Goal: Task Accomplishment & Management: Complete application form

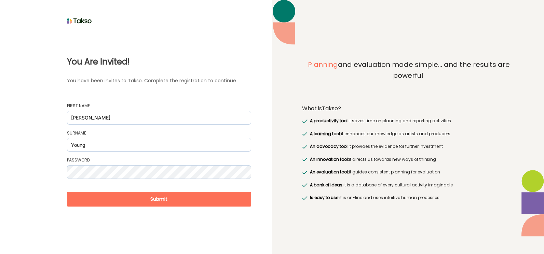
click at [159, 196] on button "Submit" at bounding box center [159, 199] width 184 height 15
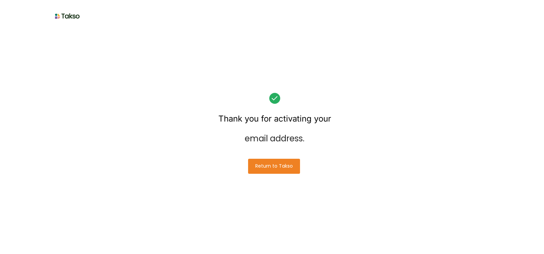
click at [270, 163] on button "Return to Takso" at bounding box center [274, 166] width 52 height 15
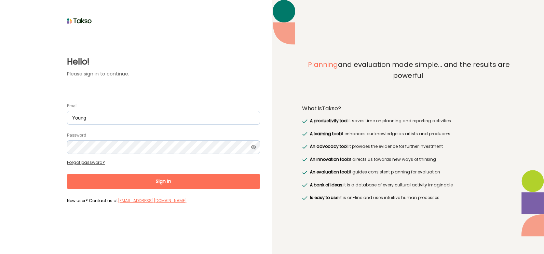
click at [163, 180] on button "Sign In" at bounding box center [163, 181] width 193 height 15
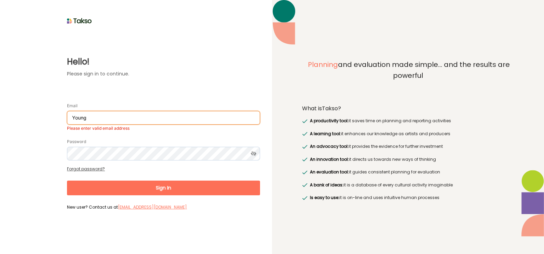
click at [93, 118] on input "Young" at bounding box center [163, 118] width 193 height 14
drag, startPoint x: 88, startPoint y: 118, endPoint x: 67, endPoint y: 120, distance: 20.9
click at [67, 120] on input "Young" at bounding box center [163, 118] width 193 height 14
type input "[PERSON_NAME][EMAIL_ADDRESS][DOMAIN_NAME]"
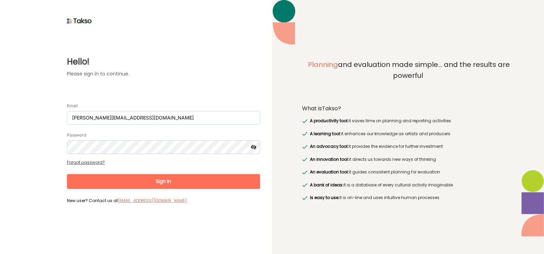
click at [254, 144] on icon at bounding box center [253, 147] width 13 height 14
click at [162, 178] on button "Sign In" at bounding box center [163, 181] width 193 height 15
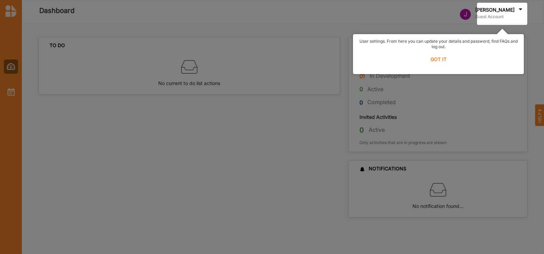
click at [441, 59] on label "GOT IT" at bounding box center [438, 59] width 162 height 15
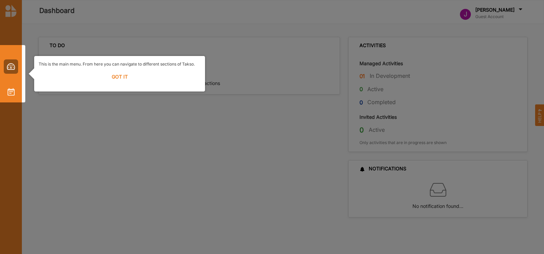
click at [119, 72] on label "GOT IT" at bounding box center [120, 76] width 162 height 15
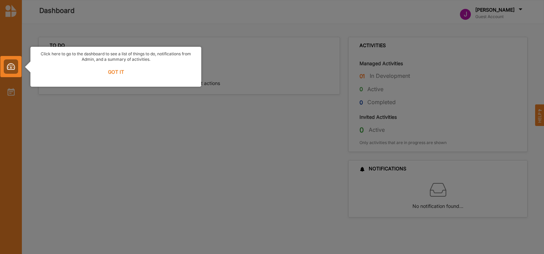
click at [11, 64] on div at bounding box center [10, 66] width 21 height 21
click at [114, 71] on label "GOT IT" at bounding box center [116, 72] width 162 height 15
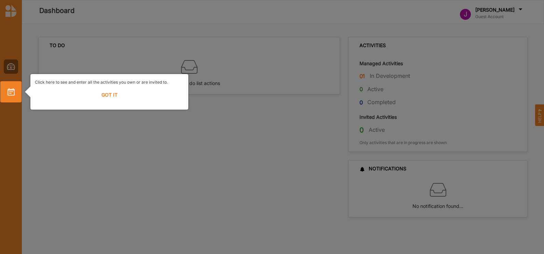
click at [110, 92] on label "GOT IT" at bounding box center [109, 94] width 149 height 15
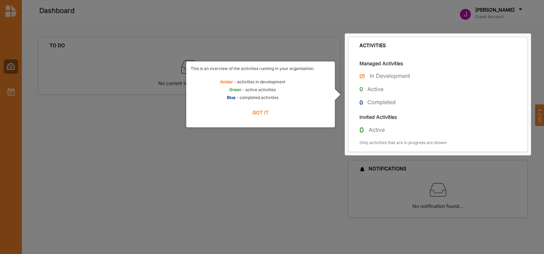
click at [260, 109] on label "GOT IT" at bounding box center [261, 112] width 140 height 15
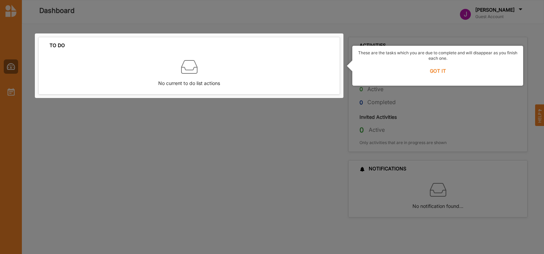
click at [438, 68] on label "GOT IT" at bounding box center [438, 71] width 162 height 15
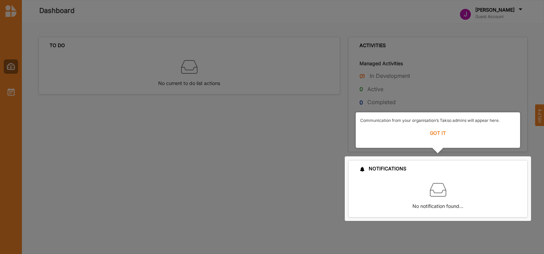
click at [441, 133] on label "GOT IT" at bounding box center [437, 133] width 155 height 15
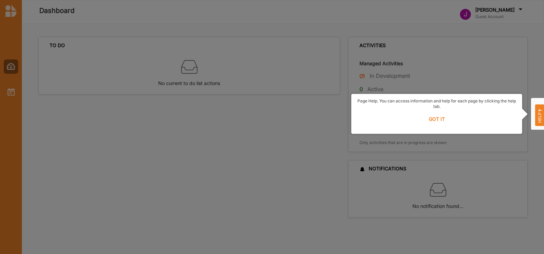
click at [437, 118] on label "GOT IT" at bounding box center [437, 119] width 162 height 15
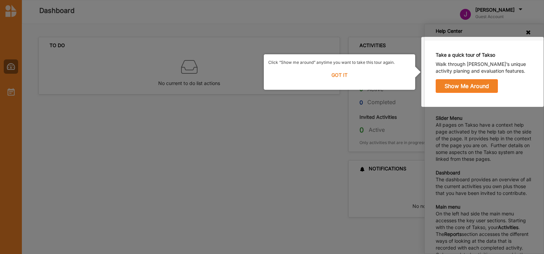
click at [462, 87] on div at bounding box center [482, 72] width 122 height 70
click at [330, 71] on label "GOT IT" at bounding box center [339, 75] width 143 height 15
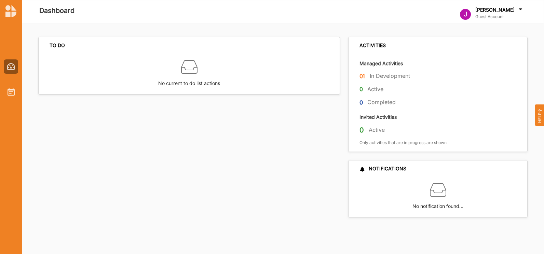
click at [379, 74] on label "In Development" at bounding box center [390, 75] width 40 height 7
click at [371, 63] on label "Managed Activities" at bounding box center [381, 63] width 43 height 6
click at [373, 128] on label "Active" at bounding box center [377, 129] width 16 height 7
click at [10, 65] on img at bounding box center [11, 66] width 9 height 7
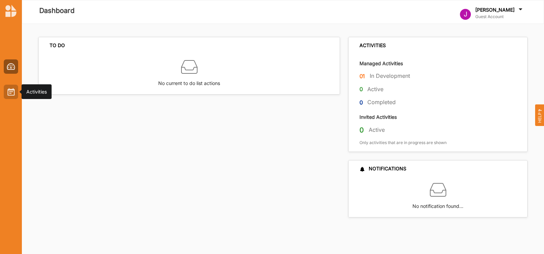
click at [9, 88] on img at bounding box center [11, 92] width 7 height 8
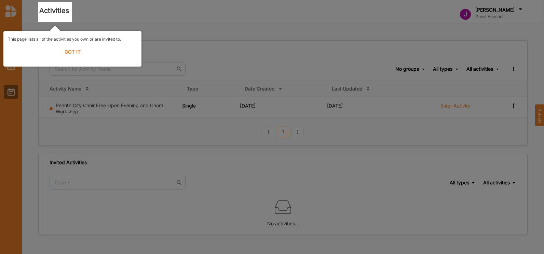
click at [73, 50] on label "GOT IT" at bounding box center [72, 51] width 129 height 15
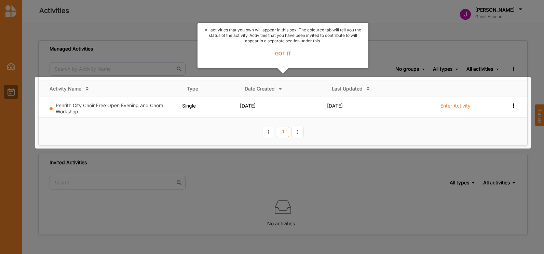
click at [283, 52] on label "GOT IT" at bounding box center [283, 53] width 162 height 15
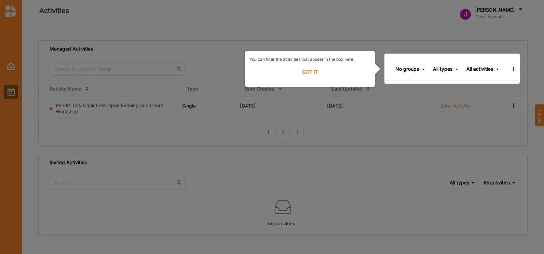
click at [308, 68] on label "GOT IT" at bounding box center [309, 72] width 121 height 15
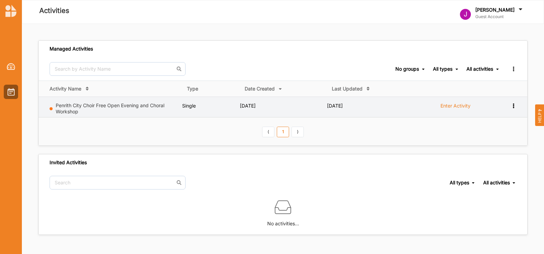
click at [456, 104] on label "Enter Activity" at bounding box center [455, 106] width 30 height 6
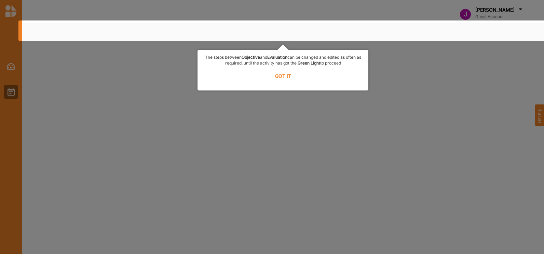
select select "1"
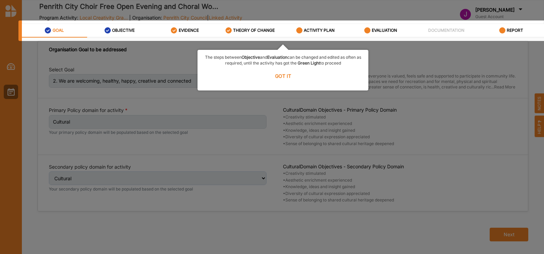
click at [284, 73] on label "GOT IT" at bounding box center [283, 75] width 162 height 15
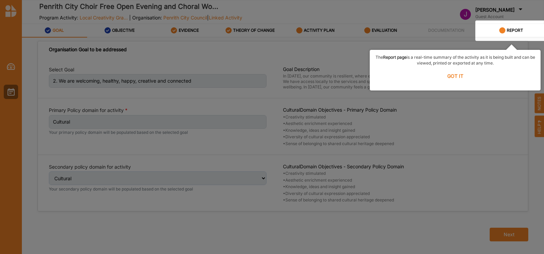
click at [453, 73] on label "GOT IT" at bounding box center [455, 75] width 162 height 15
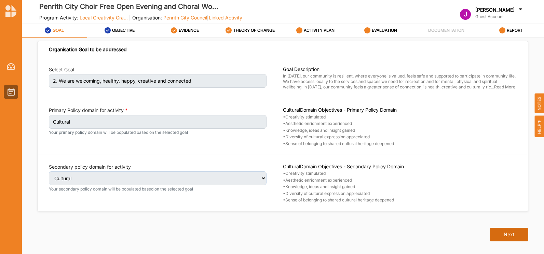
click at [507, 232] on button "Next" at bounding box center [509, 235] width 39 height 14
select select "1"
select select "3"
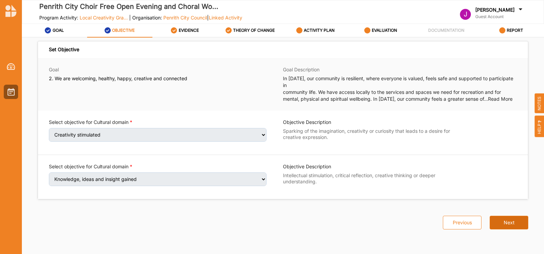
click at [510, 216] on button "Next" at bounding box center [509, 223] width 39 height 14
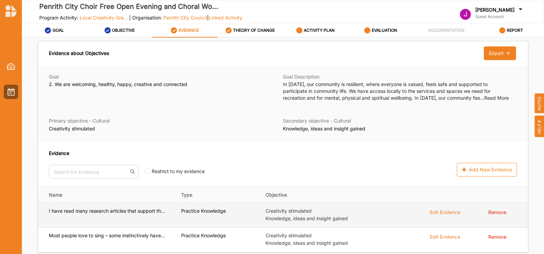
click at [94, 211] on label "I have read many research articles that support th..." at bounding box center [107, 211] width 116 height 6
click at [437, 211] on div "Edit Evidence" at bounding box center [445, 212] width 30 height 8
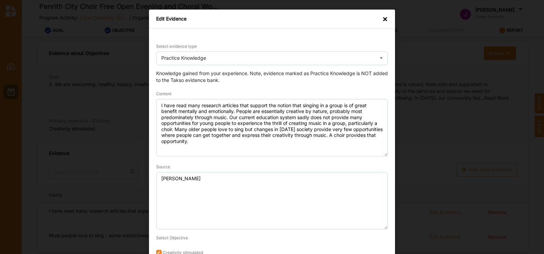
click at [382, 17] on div "×" at bounding box center [384, 19] width 5 height 7
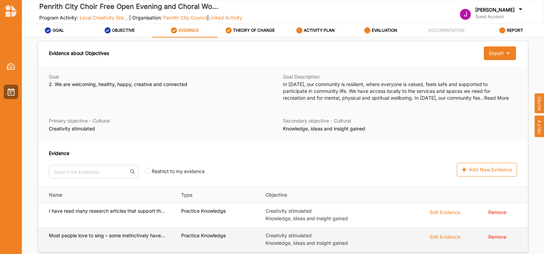
click at [140, 235] on label "Most people love to sing – some instinctively have..." at bounding box center [107, 236] width 116 height 6
click at [442, 235] on div "Edit Evidence" at bounding box center [445, 237] width 30 height 8
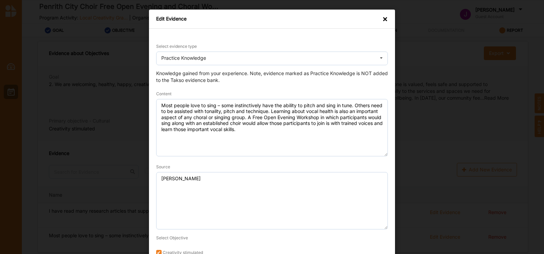
click at [385, 16] on div "×" at bounding box center [384, 19] width 5 height 7
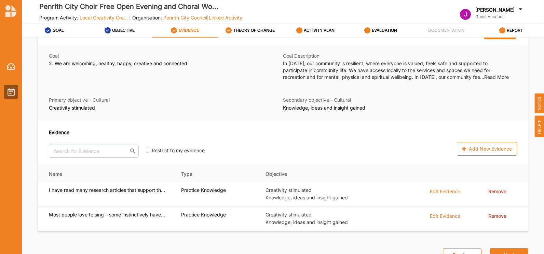
scroll to position [27, 0]
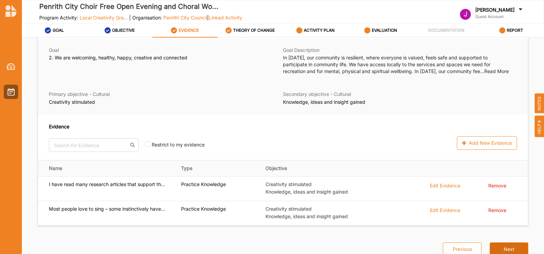
click at [501, 246] on button "Next" at bounding box center [509, 250] width 39 height 14
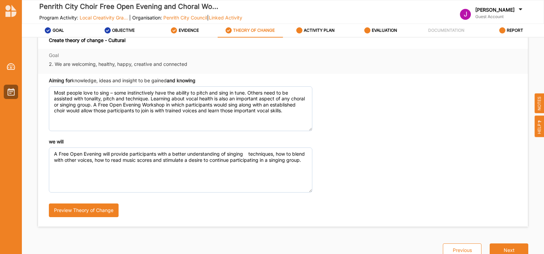
scroll to position [214, 0]
click at [503, 246] on button "Next" at bounding box center [509, 250] width 39 height 14
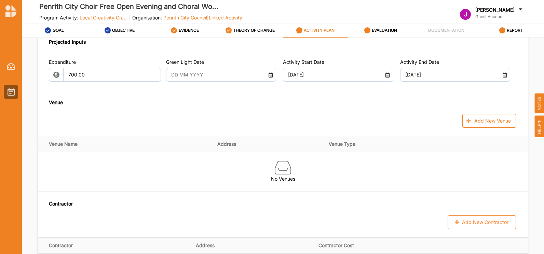
scroll to position [299, 0]
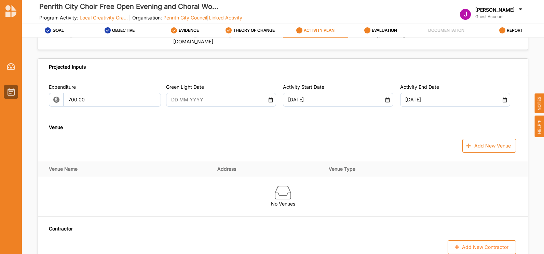
click at [268, 97] on icon at bounding box center [271, 99] width 6 height 5
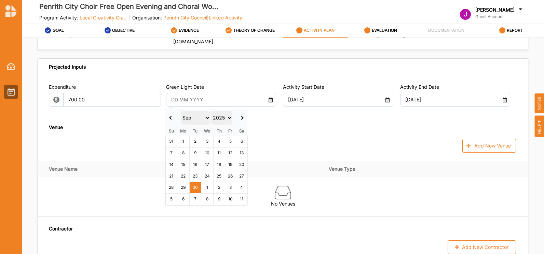
click at [243, 117] on th at bounding box center [242, 117] width 12 height 17
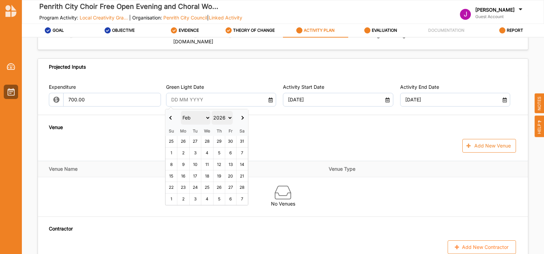
click at [243, 117] on th at bounding box center [242, 117] width 12 height 17
click at [173, 115] on th at bounding box center [172, 117] width 12 height 17
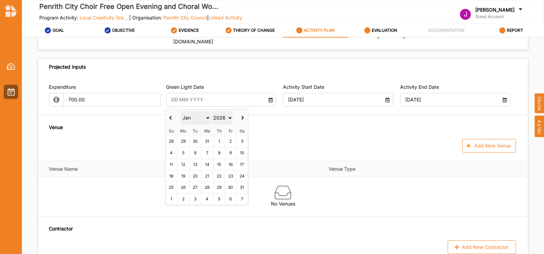
click at [173, 115] on th at bounding box center [172, 117] width 12 height 17
click at [242, 116] on span at bounding box center [242, 118] width 4 height 4
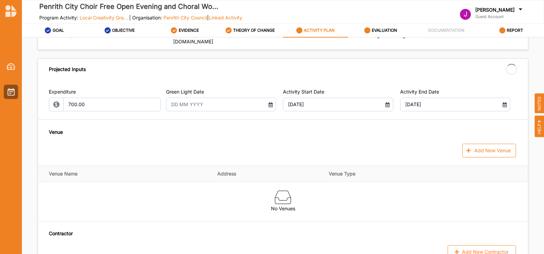
type input "[DATE]"
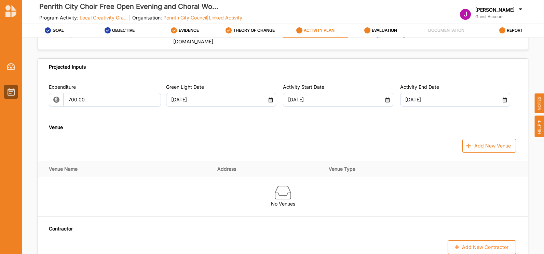
click at [70, 169] on th "Venue Name" at bounding box center [125, 169] width 175 height 16
click at [478, 144] on button "Add New Venue" at bounding box center [489, 146] width 54 height 14
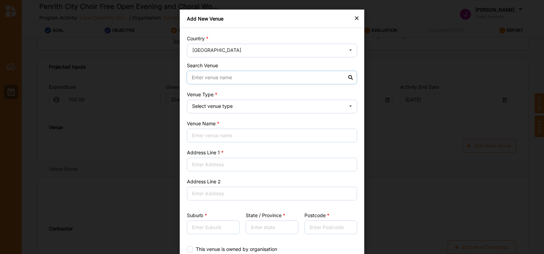
click at [198, 76] on input at bounding box center [272, 78] width 171 height 14
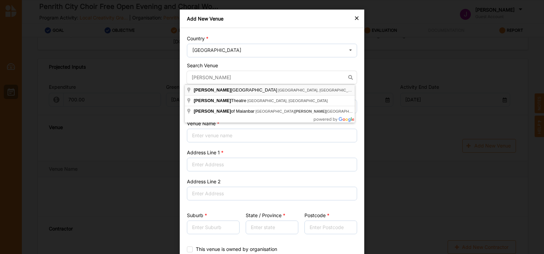
type input "[PERSON_NAME][GEOGRAPHIC_DATA], [GEOGRAPHIC_DATA]"
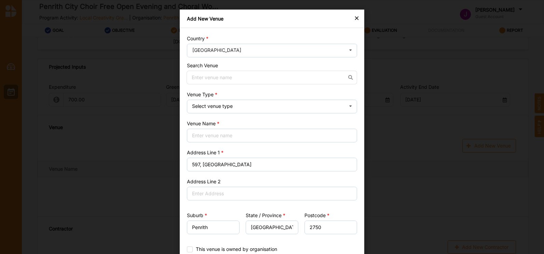
type input "597, [GEOGRAPHIC_DATA]"
type input "Penrith"
type input "[GEOGRAPHIC_DATA]"
type input "2750"
click at [207, 74] on input at bounding box center [272, 78] width 171 height 14
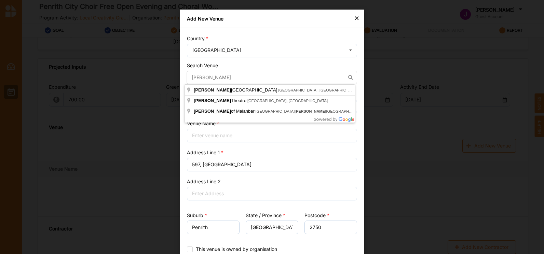
type input "[PERSON_NAME][GEOGRAPHIC_DATA], [GEOGRAPHIC_DATA]"
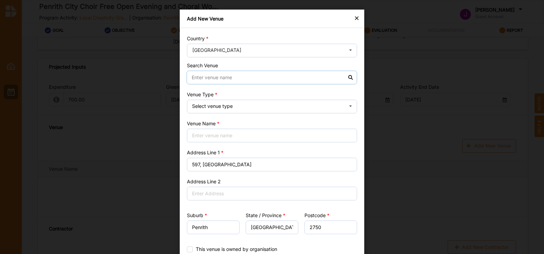
click at [200, 76] on input at bounding box center [272, 78] width 171 height 14
click at [349, 76] on input at bounding box center [272, 78] width 171 height 14
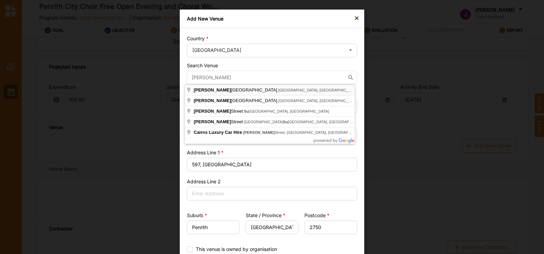
type input "[PERSON_NAME][GEOGRAPHIC_DATA], [GEOGRAPHIC_DATA]"
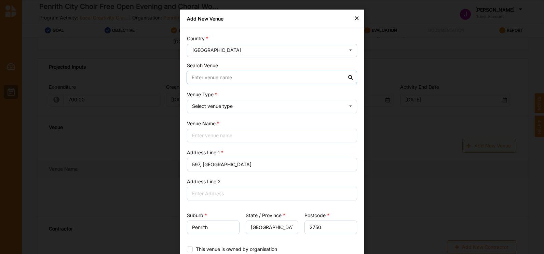
click at [194, 79] on input at bounding box center [272, 78] width 171 height 14
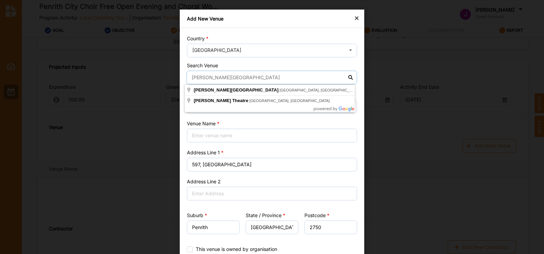
type input "[PERSON_NAME][GEOGRAPHIC_DATA]"
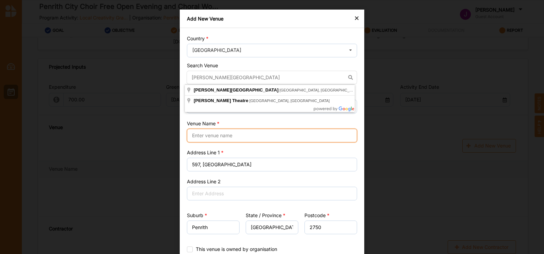
click at [208, 133] on input "Venue Name" at bounding box center [272, 136] width 170 height 14
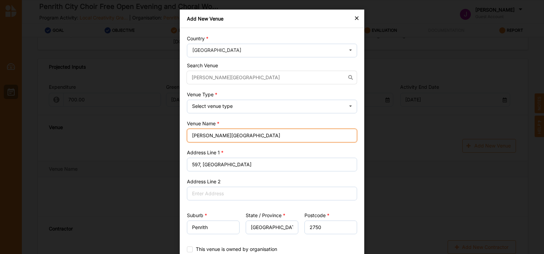
click at [260, 135] on input "[PERSON_NAME][GEOGRAPHIC_DATA]" at bounding box center [272, 136] width 170 height 14
click at [268, 135] on input "[PERSON_NAME][GEOGRAPHIC_DATA]" at bounding box center [272, 136] width 170 height 14
type input "[PERSON_NAME][GEOGRAPHIC_DATA]"
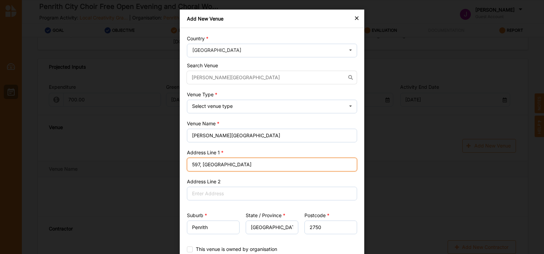
click at [199, 166] on input "597, [GEOGRAPHIC_DATA]" at bounding box center [272, 165] width 170 height 14
type input "[STREET_ADDRESS]"
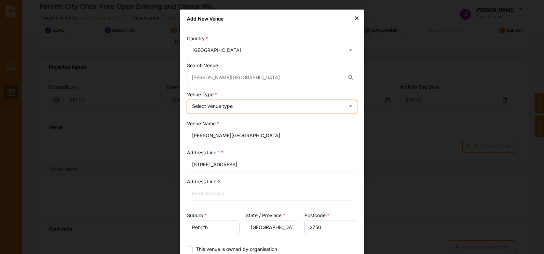
click at [350, 104] on icon at bounding box center [350, 107] width 10 height 14
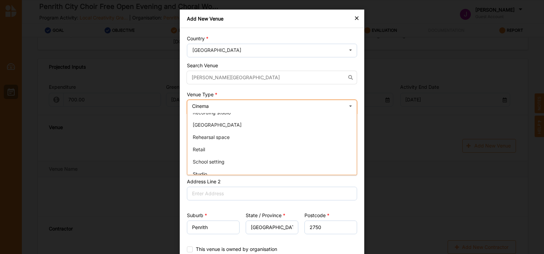
scroll to position [148, 0]
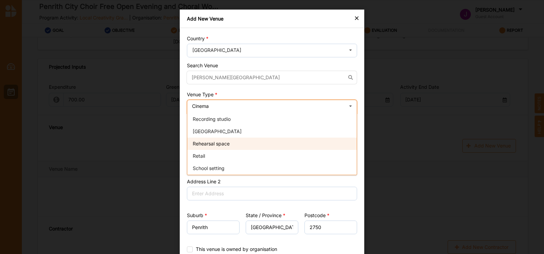
click at [211, 140] on div "Rehearsal space" at bounding box center [271, 144] width 169 height 12
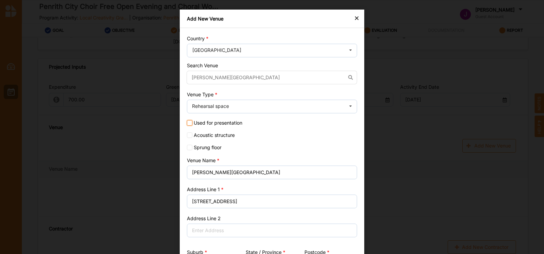
click at [188, 122] on input "Used for presentation" at bounding box center [189, 122] width 5 height 5
checkbox input "true"
click at [324, 137] on label "Acoustic structure" at bounding box center [272, 135] width 170 height 5
click at [192, 137] on input "Acoustic structure" at bounding box center [189, 135] width 5 height 5
checkbox input "true"
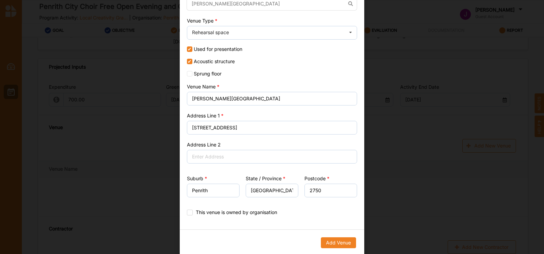
scroll to position [75, 0]
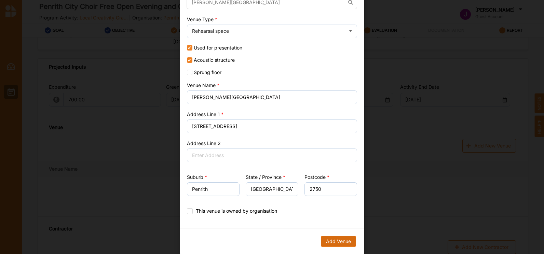
click at [330, 238] on button "Add Venue" at bounding box center [338, 241] width 35 height 11
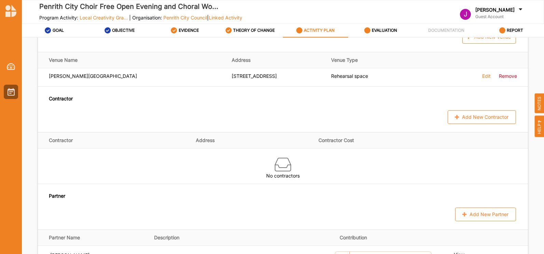
scroll to position [409, 0]
click at [67, 137] on th "Contractor" at bounding box center [114, 139] width 153 height 16
click at [464, 114] on button "Add New Contractor" at bounding box center [482, 116] width 68 height 14
select select "[GEOGRAPHIC_DATA]"
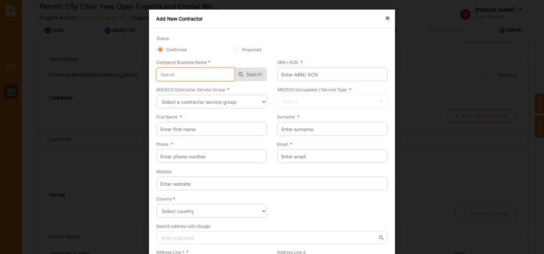
click at [168, 72] on input "text" at bounding box center [195, 75] width 79 height 14
type input "T"
type input "Th"
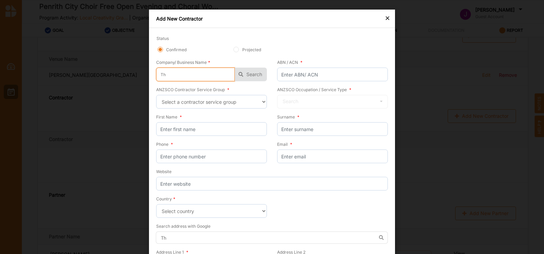
type input "The"
type input "The J"
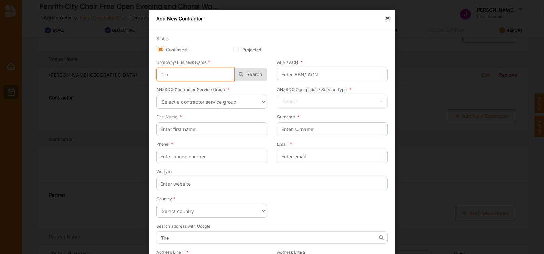
type input "The J"
type input "The Jo"
type input "The Joa"
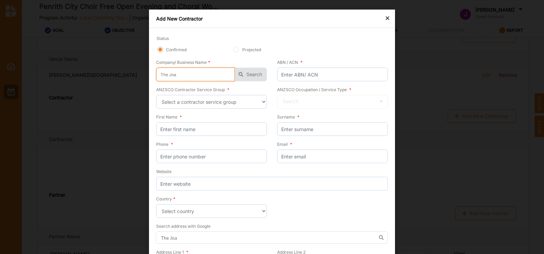
type input "The [PERSON_NAME]"
click at [251, 71] on button "Search" at bounding box center [251, 75] width 32 height 14
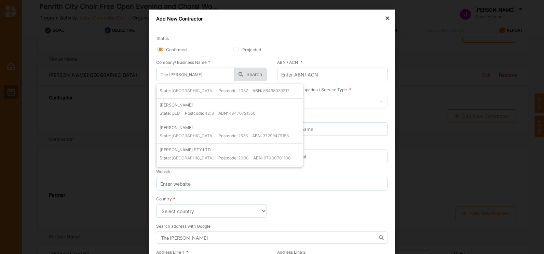
scroll to position [1518, 0]
click at [395, 109] on div "× Add New Contractor Status Confirmed Projected Company/ Business Name * The [P…" at bounding box center [272, 127] width 544 height 254
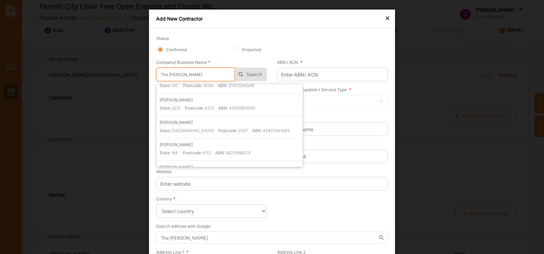
click at [189, 76] on input "The [PERSON_NAME]" at bounding box center [195, 75] width 79 height 14
type input "The [PERSON_NAME]"
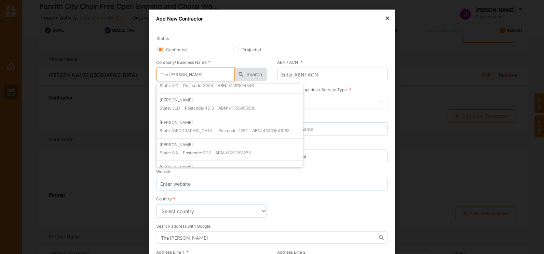
type input "The [PERSON_NAME]"
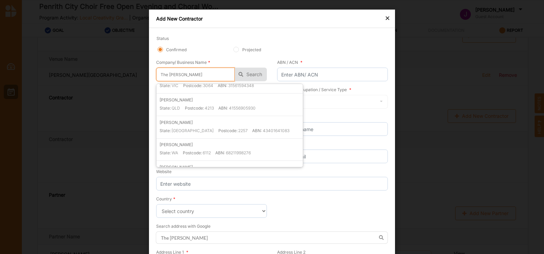
type input "The [PERSON_NAME]"
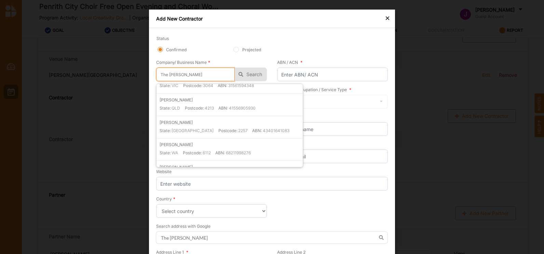
type input "The [PERSON_NAME]"
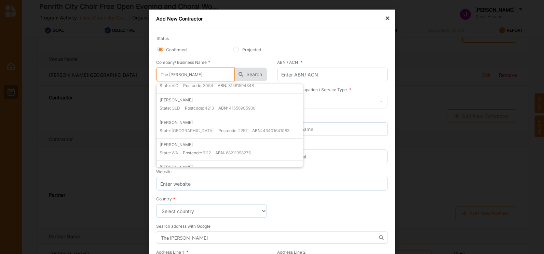
type input "The [PERSON_NAME]"
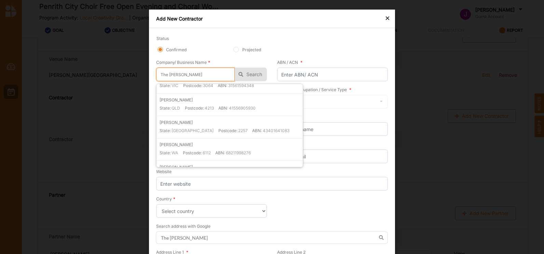
type input "The [PERSON_NAME] P"
type input "The [PERSON_NAME] Pe"
type input "The [PERSON_NAME] Per"
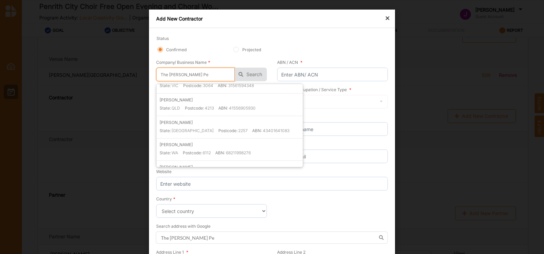
type input "The [PERSON_NAME] Per"
type input "The [PERSON_NAME] Perf"
type input "The [PERSON_NAME] Perfo"
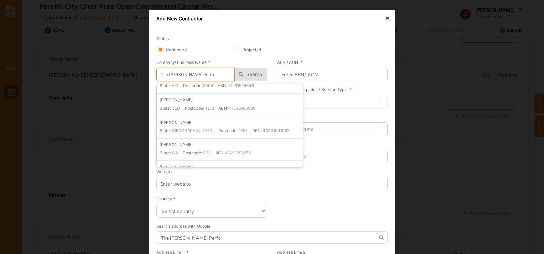
type input "The [PERSON_NAME] Perfor"
type input "The [PERSON_NAME] Perform"
type input "The [PERSON_NAME] Performa"
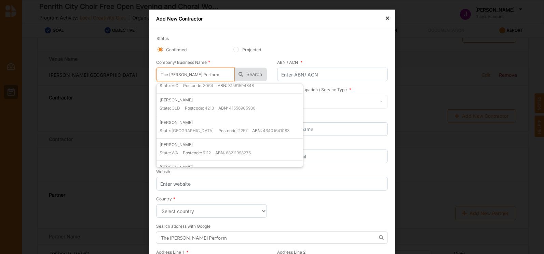
type input "The [PERSON_NAME] Performa"
type input "The [PERSON_NAME] Performai"
type input "The [PERSON_NAME] Performain"
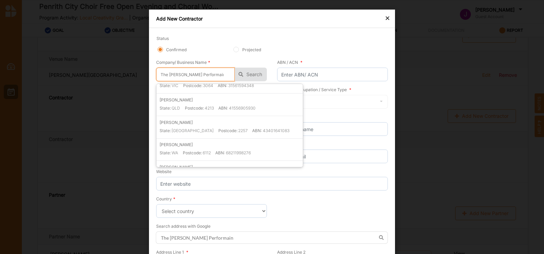
type input "The [PERSON_NAME] Performaing"
type input "The [PERSON_NAME] Performaing A"
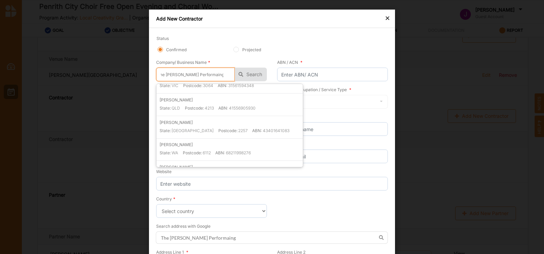
type input "The [PERSON_NAME] Performaing A"
type input "The [PERSON_NAME] Performaing Atr"
type input "The [PERSON_NAME] Performaing Atrs"
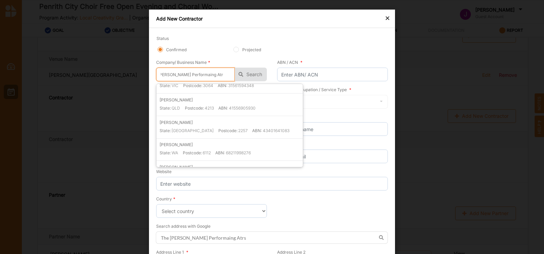
type input "The [PERSON_NAME] Performaing Atrs"
type input "The [PERSON_NAME] Performaing Atrs c"
type input "The [PERSON_NAME] Performaing Atrs ce"
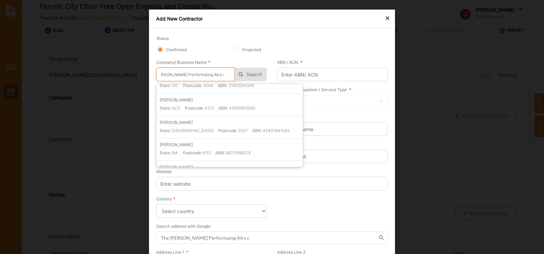
type input "The [PERSON_NAME] Performaing Atrs ce"
type input "The [PERSON_NAME] Performaing Atrs cen"
type input "The [PERSON_NAME] Performaing Atrs cent"
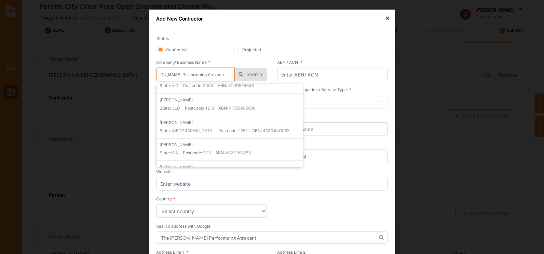
type input "The [PERSON_NAME] Performaing Atrs centr"
type input "The [PERSON_NAME] Performaing Atrs centre"
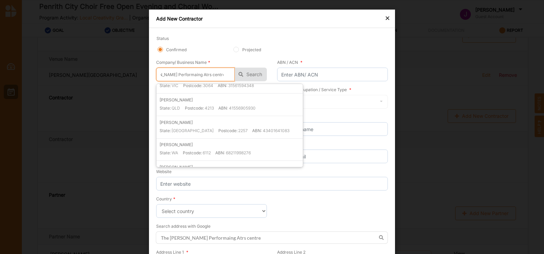
type input "The [PERSON_NAME] Performaing Atr centre"
type input "The [PERSON_NAME] Performaing At centre"
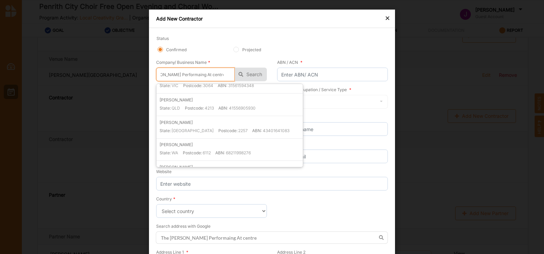
type input "The [PERSON_NAME] Performaing Atr centre"
type input "The [PERSON_NAME] Performaing Atrt centre"
type input "The [PERSON_NAME] Performaing Atrts centre"
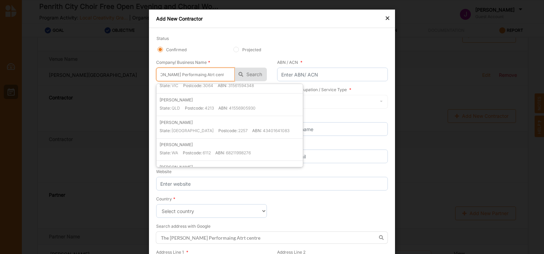
type input "The [PERSON_NAME] Performaing Atrts centre"
type input "The [PERSON_NAME] Performaing Atts centre"
type input "The [PERSON_NAME][GEOGRAPHIC_DATA]"
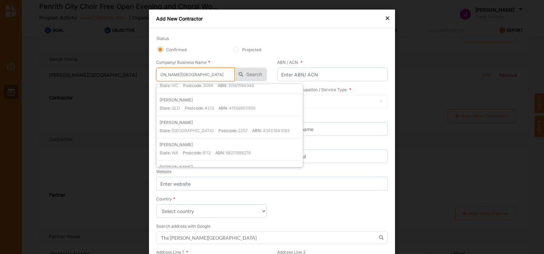
click at [206, 74] on input "The [PERSON_NAME][GEOGRAPHIC_DATA]" at bounding box center [195, 75] width 79 height 14
type input "The [PERSON_NAME][GEOGRAPHIC_DATA]"
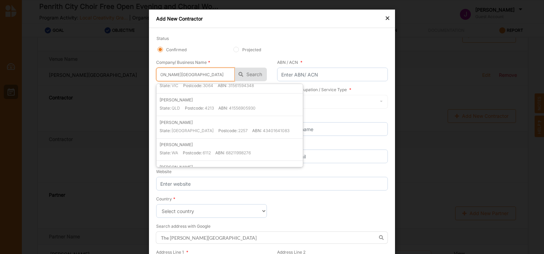
click at [222, 76] on input "The [PERSON_NAME][GEOGRAPHIC_DATA]" at bounding box center [195, 75] width 79 height 14
click at [247, 75] on button "Search" at bounding box center [251, 75] width 32 height 14
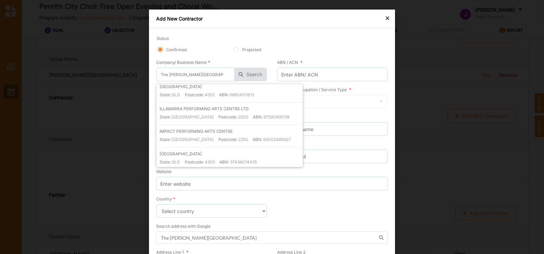
scroll to position [796, 0]
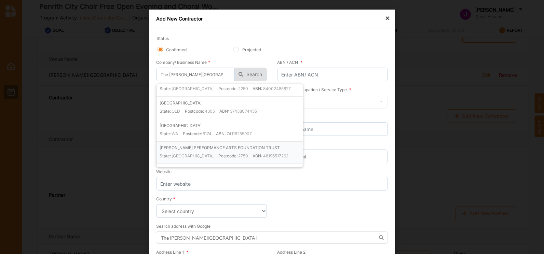
click at [215, 152] on div "[PERSON_NAME] PERFORMANCE ARTS FOUNDATION TRUST State: [GEOGRAPHIC_DATA] Postco…" at bounding box center [231, 154] width 143 height 19
type input "[PERSON_NAME] PERFORMANCE ARTS FOUNDATION TRUST"
type input "48196517262"
type input "[PERSON_NAME] PERFORMANCE ARTS FOUNDATION TRUST"
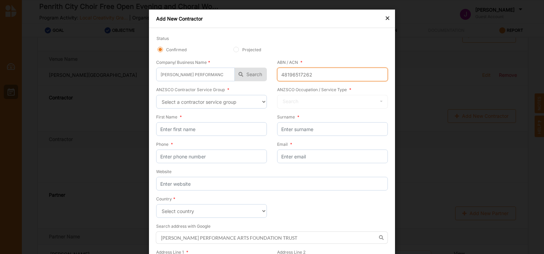
drag, startPoint x: 314, startPoint y: 73, endPoint x: 276, endPoint y: 76, distance: 37.7
click at [277, 76] on input "48196517262" at bounding box center [332, 75] width 111 height 14
paste input "97 003 605 089"
type input "97 003 605 089"
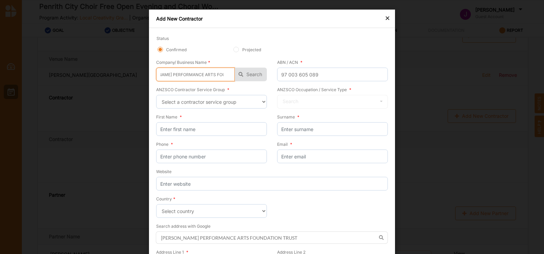
scroll to position [0, 64]
drag, startPoint x: 159, startPoint y: 75, endPoint x: 231, endPoint y: 76, distance: 72.5
click at [231, 76] on input "[PERSON_NAME] PERFORMANCE ARTS FOUNDATION TRUST" at bounding box center [195, 75] width 79 height 14
type input "P"
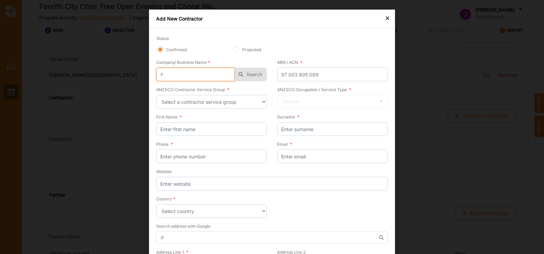
scroll to position [0, 0]
type input "PE"
type input "PEN"
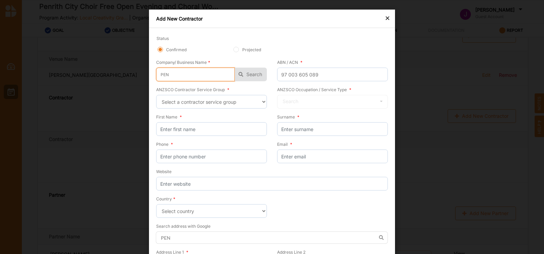
type input "PENR"
type input "PENRU"
type input "PENRUT"
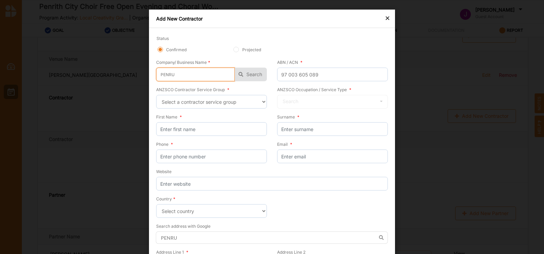
type input "PENRUT"
type input "PENRUTH"
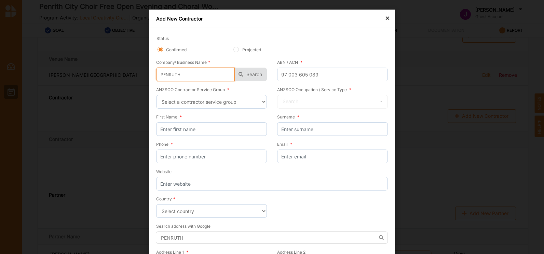
type input "PENRUTH C"
type input "PENRUTH CP"
type input "PENRUTH CPE"
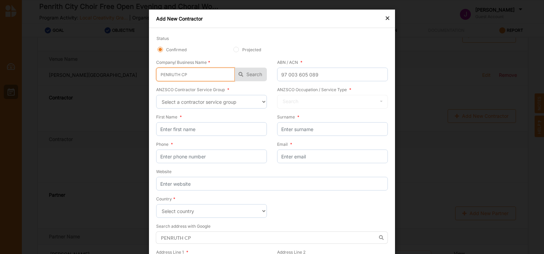
type input "PENRUTH CPE"
type input "PENRUTH CPER"
type input "PENRUTH CPERF"
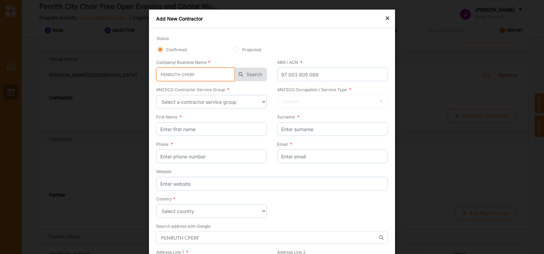
type input "PENRUTH CPERFO"
type input "PENRUTH CPERFOR"
type input "PENRUTH CPERFORM"
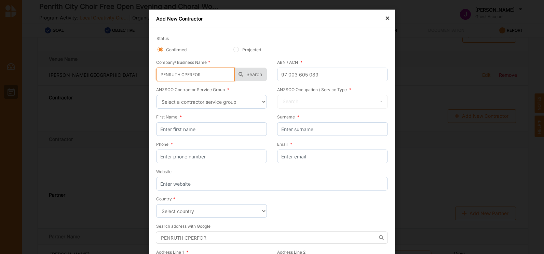
type input "PENRUTH CPERFORM"
type input "PENRUTH CPERFORMI"
type input "PENRUTH CPERFORMIN"
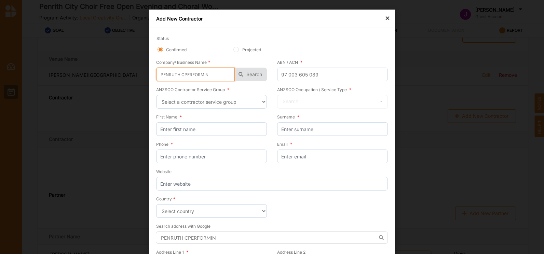
type input "PENRUTH CPERFORMING"
click at [172, 75] on input "PENRUTH CPERFORMING" at bounding box center [195, 75] width 79 height 14
type input "PENRTH CPERFORMING"
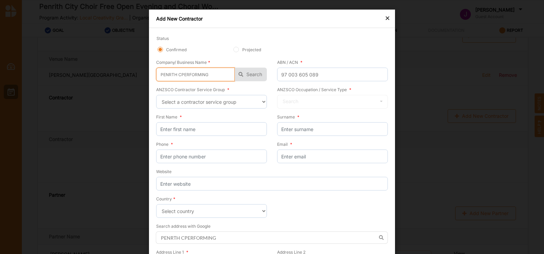
type input "PENRITH CPERFORMING"
click at [180, 74] on input "PENRITH CPERFORMING" at bounding box center [195, 75] width 79 height 14
type input "PENRITH PERFORMING"
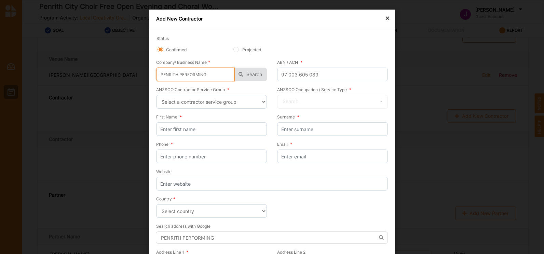
click at [206, 74] on input "PENRITH PERFORMING" at bounding box center [195, 75] width 79 height 14
type input "PENRITH PERFORMING"
type input "PENRITH PERFORMING A"
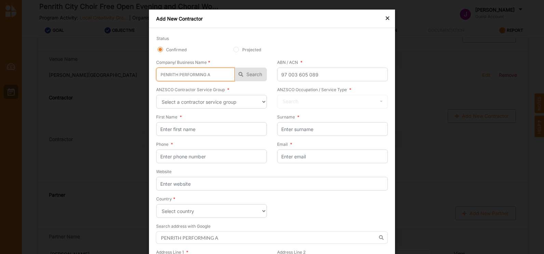
type input "PENRITH PERFORMING AN"
type input "PENRITH PERFORMING AND"
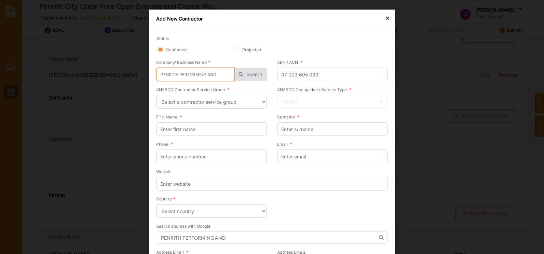
type input "PENRITH PERFORMING AND"
type input "PENRITH PERFORMING AND V"
type input "PENRITH PERFORMING AND VI"
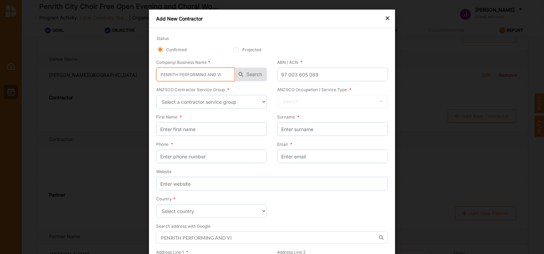
type input "PENRITH PERFORMING AND VIS"
type input "PENRITH PERFORMING AND VISI"
type input "PENRITH PERFORMING AND VISIA"
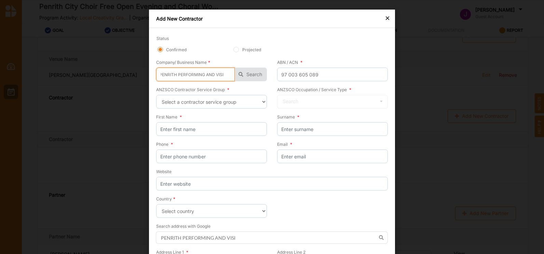
type input "PENRITH PERFORMING AND VISIA"
type input "PENRITH PERFORMING AND VISIAL"
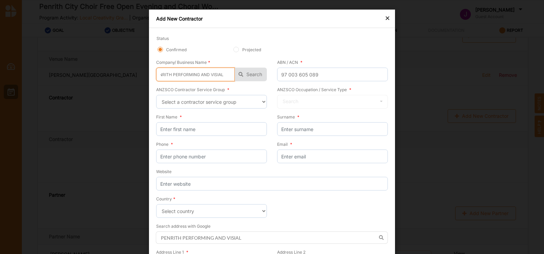
type input "PENRITH PERFORMING AND VISIAL A"
type input "PENRITH PERFORMING AND VISIAL AR"
type input "PENRITH PERFORMING AND VISIAL ART"
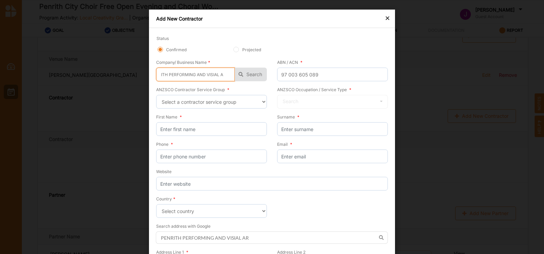
type input "PENRITH PERFORMING AND VISIAL ART"
type input "PENRITH PERFORMING AND VISIAL ARTS"
click at [249, 74] on button "Search" at bounding box center [251, 75] width 32 height 14
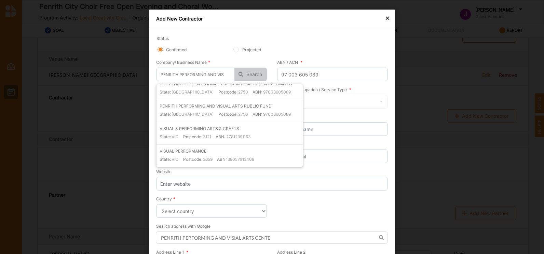
scroll to position [29, 0]
click at [222, 109] on label "PENRITH PERFORMING AND VISUAL ARTS PUBLIC FUND" at bounding box center [216, 106] width 112 height 6
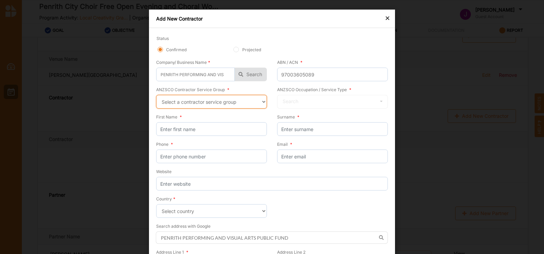
click at [261, 100] on select "Select a contractor service group Hospitality, Retail and Service Managers Spec…" at bounding box center [211, 102] width 111 height 14
click at [156, 95] on select "Select a contractor service group Hospitality, Retail and Service Managers Spec…" at bounding box center [211, 102] width 111 height 14
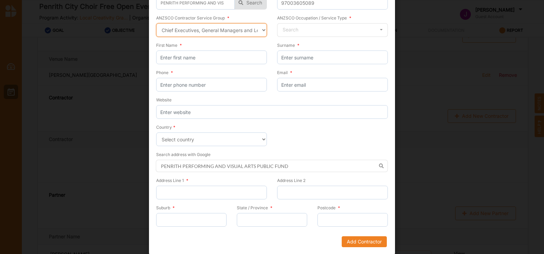
scroll to position [72, 0]
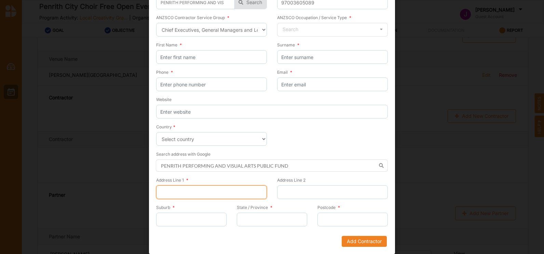
click at [165, 190] on input "Address Line 1 *" at bounding box center [211, 193] width 111 height 14
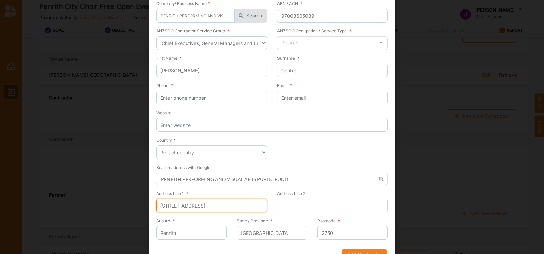
scroll to position [55, 0]
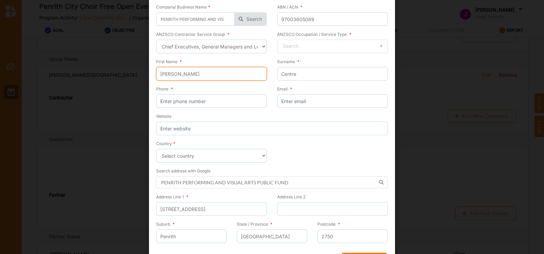
click at [170, 74] on input "[PERSON_NAME]" at bounding box center [211, 74] width 111 height 14
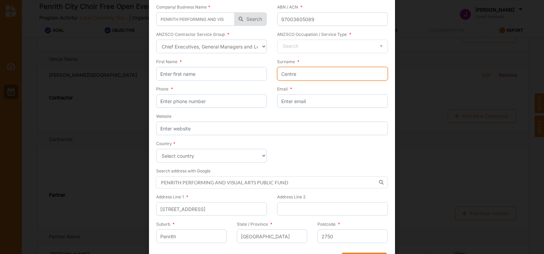
click at [300, 74] on input "Centre" at bounding box center [332, 74] width 111 height 14
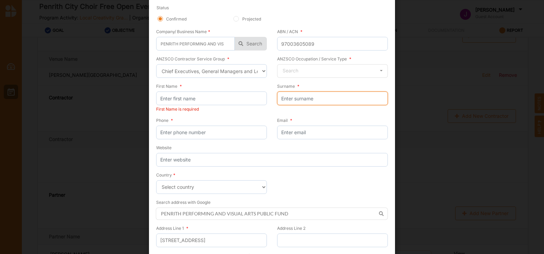
scroll to position [29, 0]
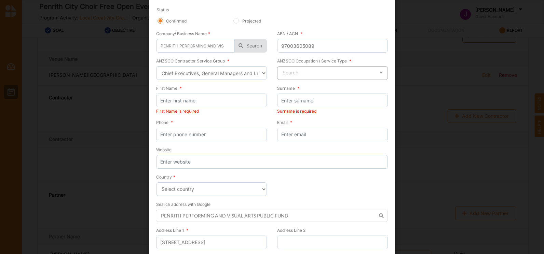
click at [380, 71] on icon at bounding box center [381, 73] width 10 height 13
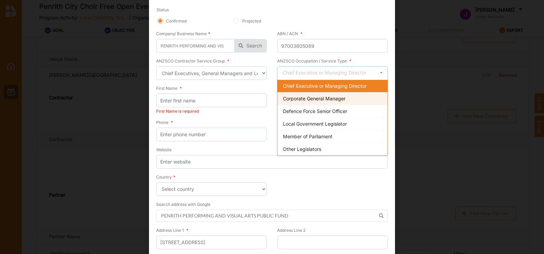
click at [318, 96] on span "Corporate General Manager" at bounding box center [314, 99] width 63 height 6
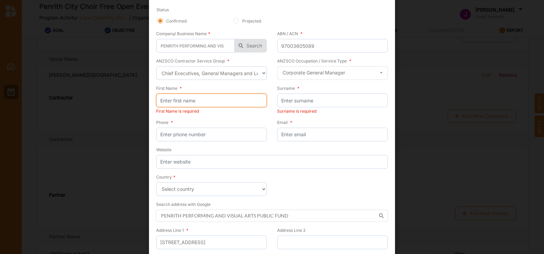
click at [159, 98] on input "First Name *" at bounding box center [211, 101] width 111 height 14
drag, startPoint x: 177, startPoint y: 100, endPoint x: 149, endPoint y: 102, distance: 27.7
click at [149, 102] on div "Status Confirmed Projected Company/ Business Name * PENRITH PERFORMING AND VISU…" at bounding box center [272, 151] width 246 height 305
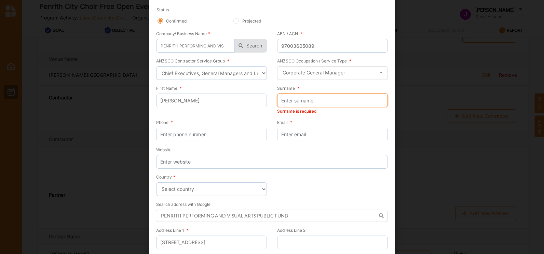
click at [283, 99] on input "Surname *" at bounding box center [332, 101] width 111 height 14
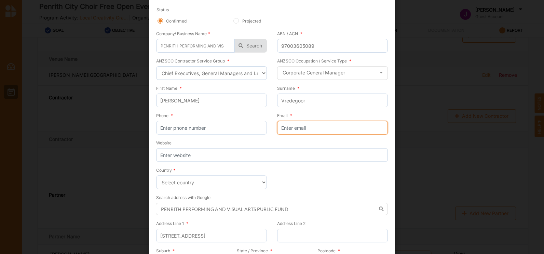
click at [289, 127] on input "Email *" at bounding box center [332, 128] width 111 height 14
click at [317, 138] on div "Email * [PERSON_NAME][EMAIL_ADDRESS][DOMAIN_NAME]" at bounding box center [330, 125] width 116 height 27
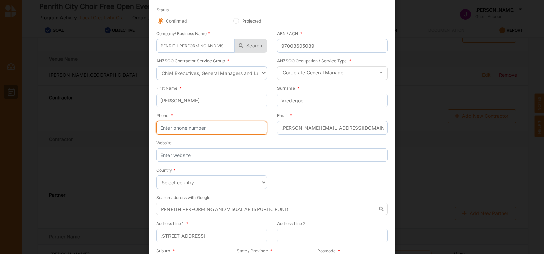
click at [170, 128] on input "Phone *" at bounding box center [211, 128] width 111 height 14
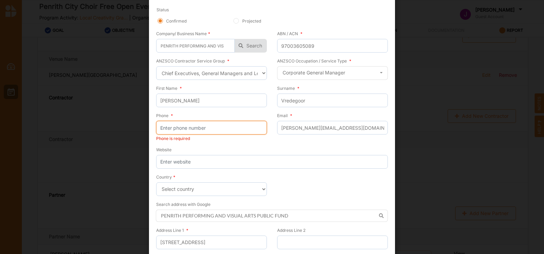
paste input "0247237624"
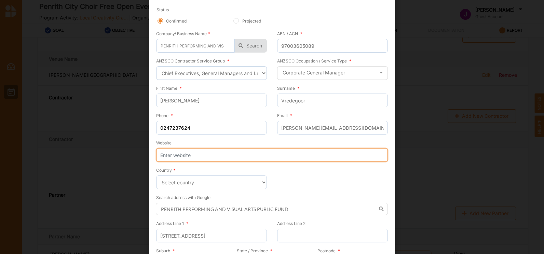
click at [196, 158] on input "Website" at bounding box center [272, 155] width 232 height 14
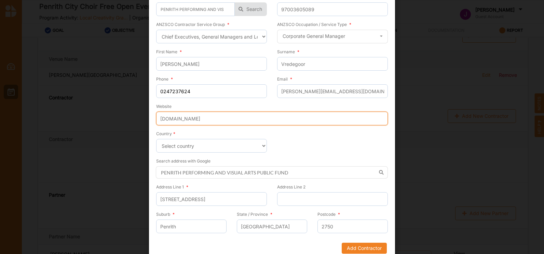
scroll to position [72, 0]
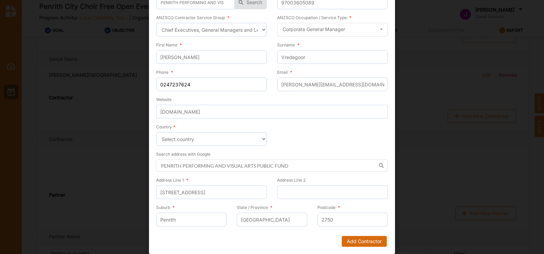
click at [357, 238] on button "Add Contractor" at bounding box center [364, 241] width 45 height 11
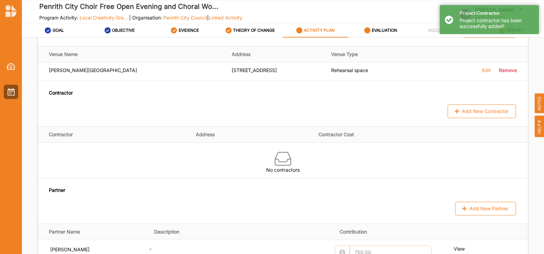
scroll to position [409, 0]
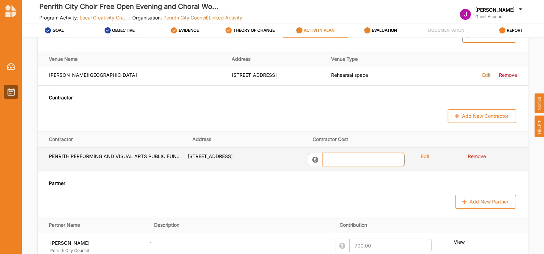
click at [329, 159] on input "text" at bounding box center [364, 160] width 82 height 14
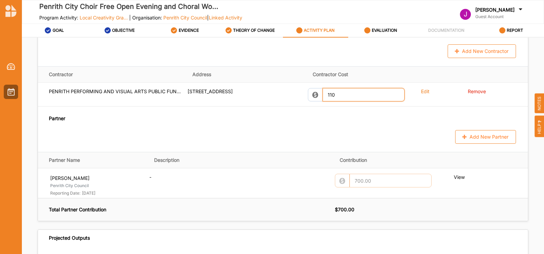
scroll to position [478, 0]
click at [473, 45] on button "Add New Contractor" at bounding box center [482, 52] width 68 height 14
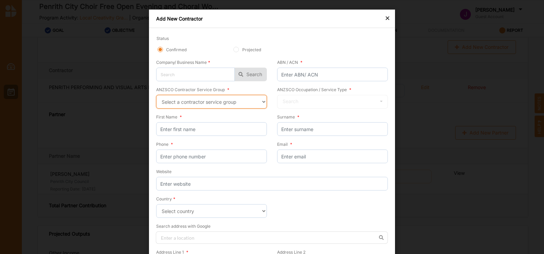
click at [261, 100] on select "Select a contractor service group Hospitality, Retail and Service Managers Spec…" at bounding box center [211, 102] width 111 height 14
click at [156, 95] on select "Select a contractor service group Hospitality, Retail and Service Managers Spec…" at bounding box center [211, 102] width 111 height 14
click at [379, 100] on icon at bounding box center [381, 101] width 10 height 13
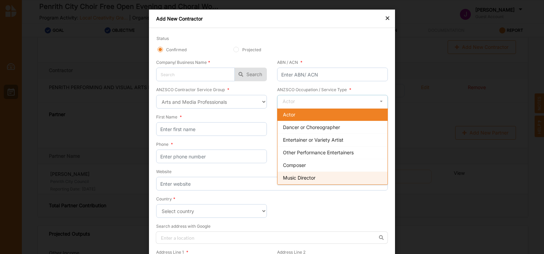
click at [299, 176] on span "Music Director" at bounding box center [299, 178] width 32 height 6
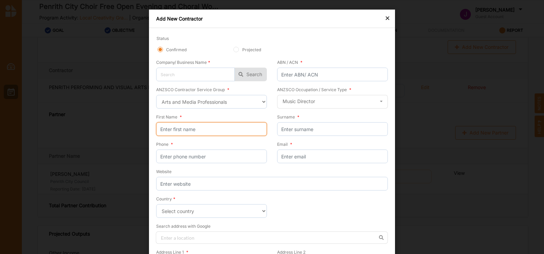
click at [168, 128] on input "First Name *" at bounding box center [211, 129] width 111 height 14
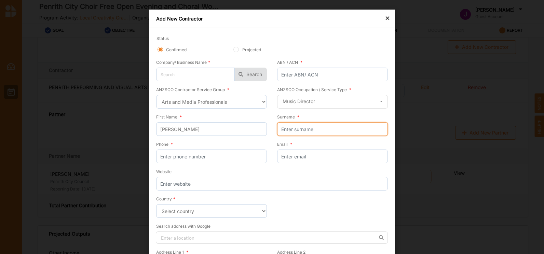
click at [287, 127] on input "Surname *" at bounding box center [332, 129] width 111 height 14
click at [281, 128] on input "fox" at bounding box center [332, 129] width 111 height 14
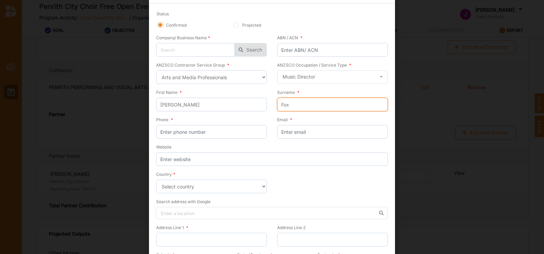
scroll to position [20, 0]
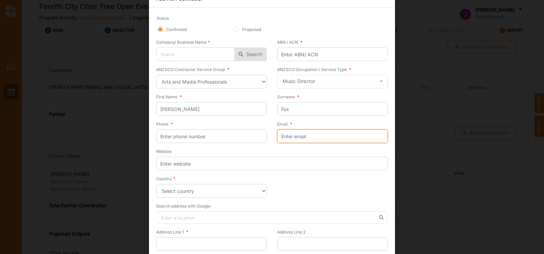
click at [280, 135] on input "Email *" at bounding box center [332, 137] width 111 height 14
click at [312, 136] on input "[EMAIL_ADDRESS][DOMAIN_NAME]" at bounding box center [332, 137] width 111 height 14
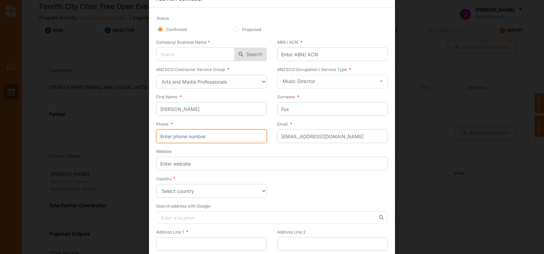
click at [188, 135] on input "Phone *" at bounding box center [211, 137] width 111 height 14
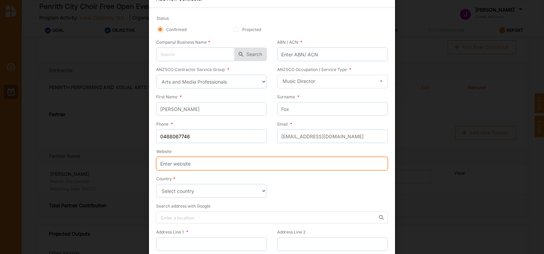
click at [174, 163] on input "Website" at bounding box center [272, 164] width 232 height 14
paste input "[URL][DOMAIN_NAME]"
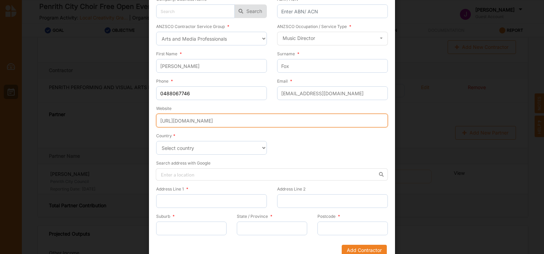
scroll to position [67, 0]
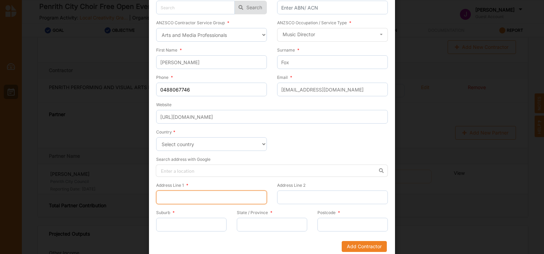
click at [164, 196] on input "Address Line 1 *" at bounding box center [211, 198] width 111 height 14
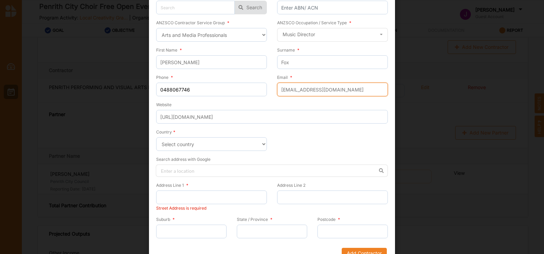
drag, startPoint x: 333, startPoint y: 89, endPoint x: 279, endPoint y: 92, distance: 54.1
click at [279, 92] on input "[EMAIL_ADDRESS][DOMAIN_NAME]" at bounding box center [332, 90] width 111 height 14
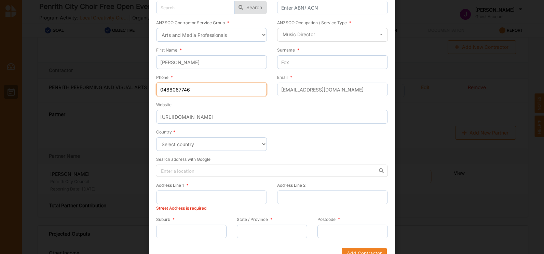
drag, startPoint x: 191, startPoint y: 89, endPoint x: 154, endPoint y: 91, distance: 36.3
click at [156, 91] on input "0488067746" at bounding box center [211, 90] width 111 height 14
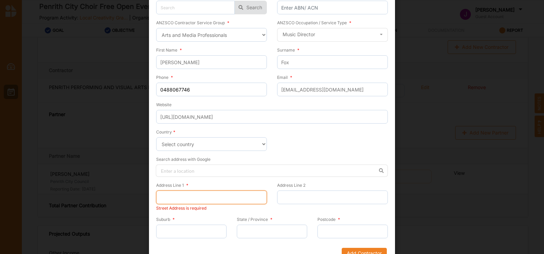
click at [163, 195] on input "Address Line 1 *" at bounding box center [211, 198] width 111 height 14
paste input "[STREET_ADDRESS]"
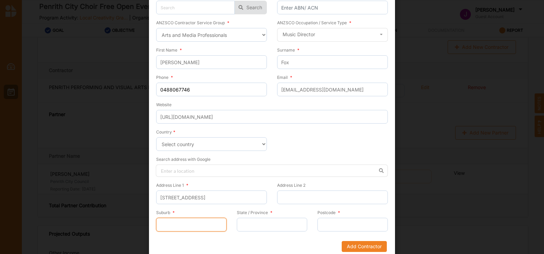
click at [159, 223] on input "Suburb *" at bounding box center [191, 225] width 70 height 14
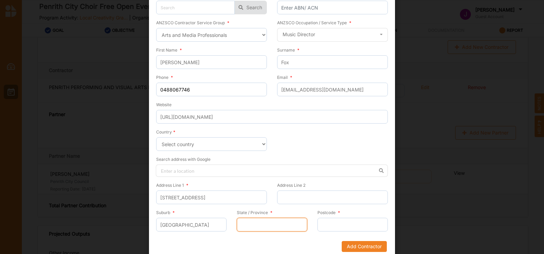
click at [267, 228] on input "State / Province *" at bounding box center [272, 225] width 70 height 14
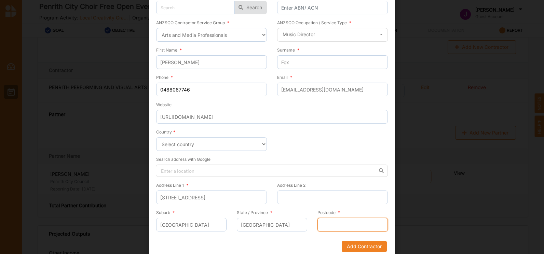
click at [334, 223] on input "Postcode *" at bounding box center [352, 225] width 70 height 14
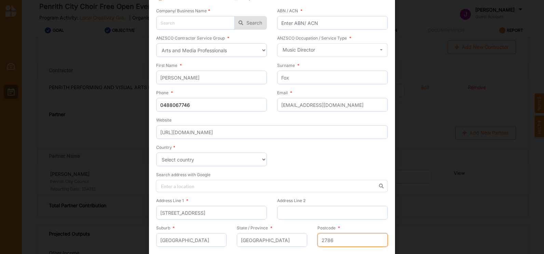
scroll to position [72, 0]
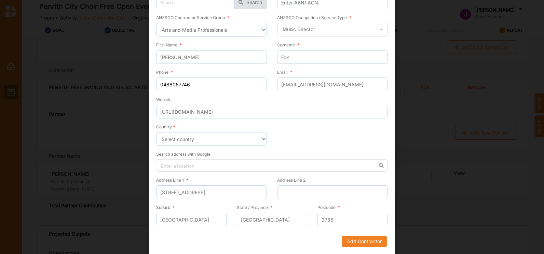
click at [357, 238] on button "Add Contractor" at bounding box center [364, 241] width 45 height 11
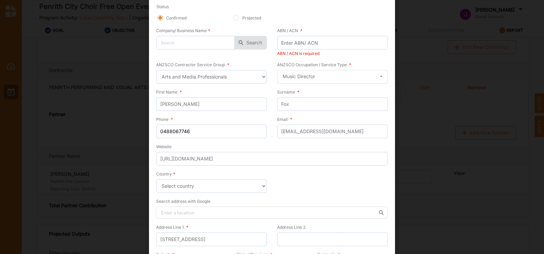
scroll to position [32, 0]
click at [235, 16] on input "Projected" at bounding box center [235, 17] width 5 height 5
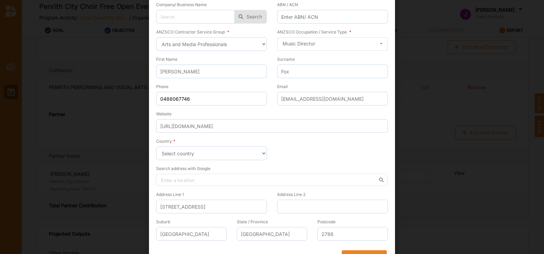
scroll to position [72, 0]
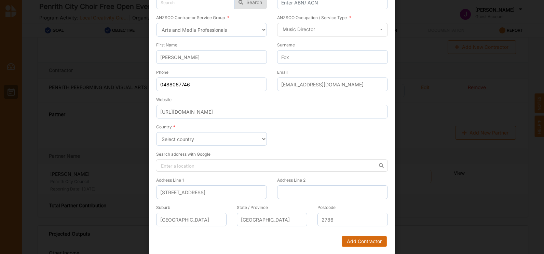
click at [358, 240] on button "Add Contractor" at bounding box center [364, 241] width 45 height 11
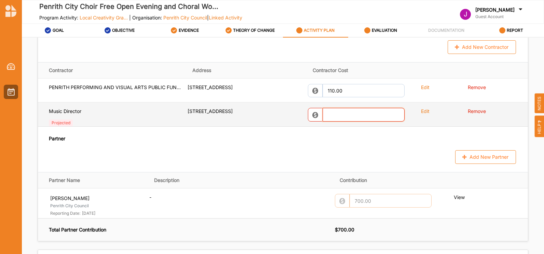
click at [331, 115] on input "text" at bounding box center [364, 115] width 82 height 14
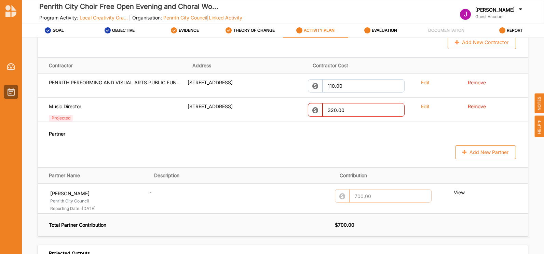
click at [467, 45] on button "Add New Contractor" at bounding box center [482, 43] width 68 height 14
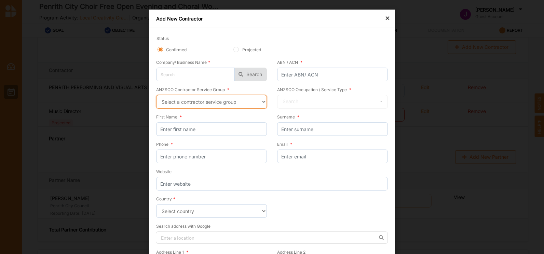
click at [261, 100] on select "Select a contractor service group Hospitality, Retail and Service Managers Spec…" at bounding box center [211, 102] width 111 height 14
click at [156, 95] on select "Select a contractor service group Hospitality, Retail and Service Managers Spec…" at bounding box center [211, 102] width 111 height 14
click at [380, 100] on icon at bounding box center [381, 101] width 10 height 13
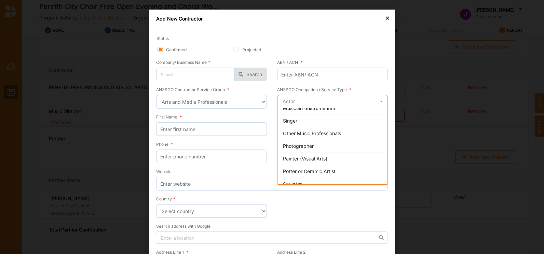
scroll to position [68, 0]
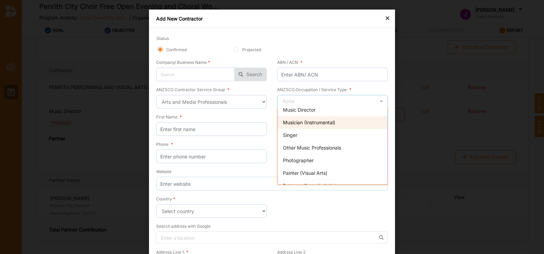
click at [310, 120] on span "Musician (Instrumental)" at bounding box center [309, 123] width 52 height 6
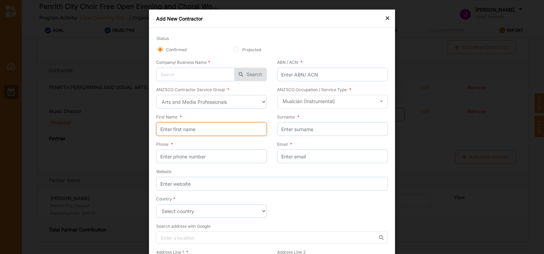
click at [163, 127] on input "First Name *" at bounding box center [211, 129] width 111 height 14
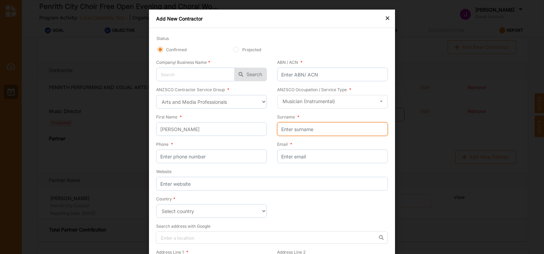
click at [284, 128] on input "Surname *" at bounding box center [332, 129] width 111 height 14
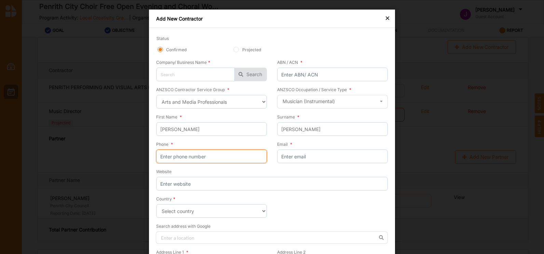
click at [173, 155] on input "Phone *" at bounding box center [211, 157] width 111 height 14
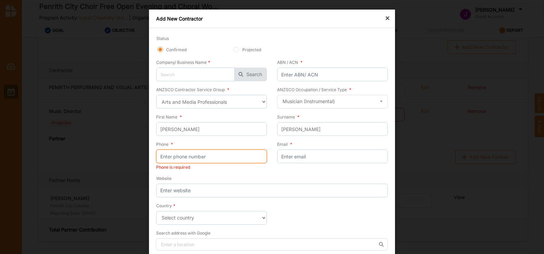
paste input "0432355831"
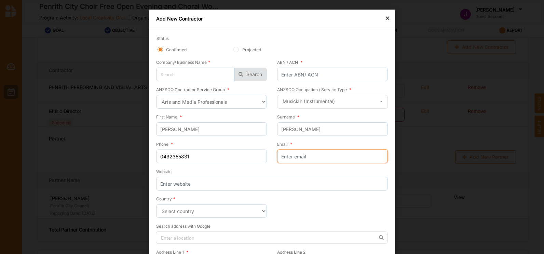
click at [284, 155] on input "Email *" at bounding box center [332, 157] width 111 height 14
paste input "[EMAIL_ADDRESS][DOMAIN_NAME]"
click at [281, 155] on input "[EMAIL_ADDRESS][DOMAIN_NAME]" at bounding box center [332, 157] width 111 height 14
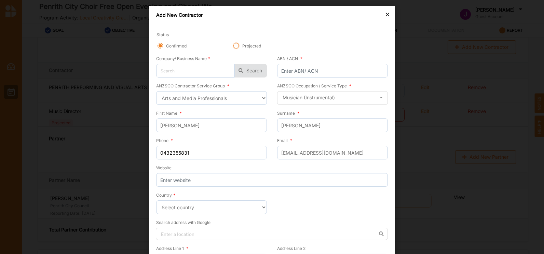
click at [234, 45] on input "Projected" at bounding box center [235, 45] width 5 height 5
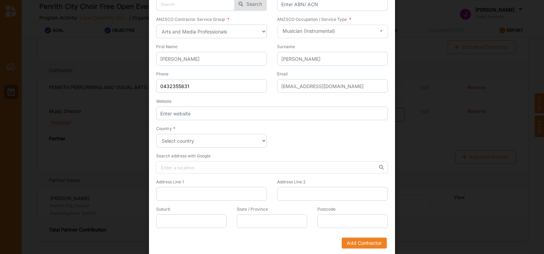
scroll to position [72, 0]
click at [167, 165] on input at bounding box center [272, 166] width 232 height 12
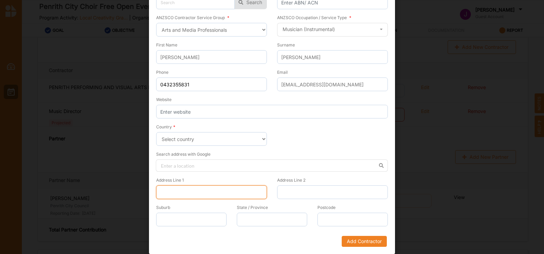
click at [171, 189] on input "Address Line 1" at bounding box center [211, 193] width 111 height 14
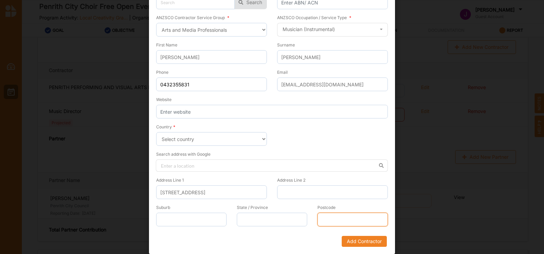
click at [326, 218] on input "Postcode" at bounding box center [352, 220] width 70 height 14
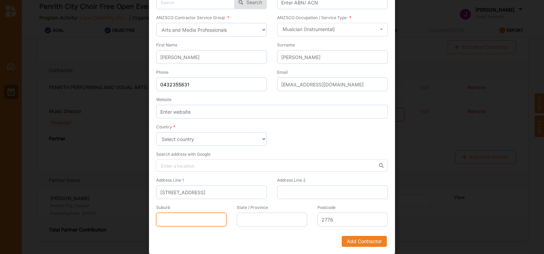
click at [170, 218] on input "Suburb" at bounding box center [191, 220] width 70 height 14
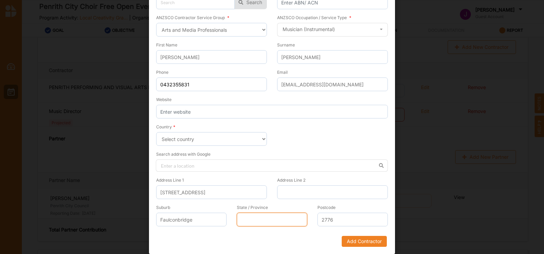
click at [259, 218] on input "State / Province" at bounding box center [272, 220] width 70 height 14
click at [352, 239] on button "Add Contractor" at bounding box center [364, 241] width 45 height 11
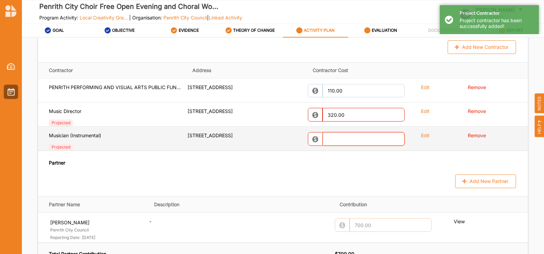
click at [331, 137] on input "text" at bounding box center [364, 139] width 82 height 14
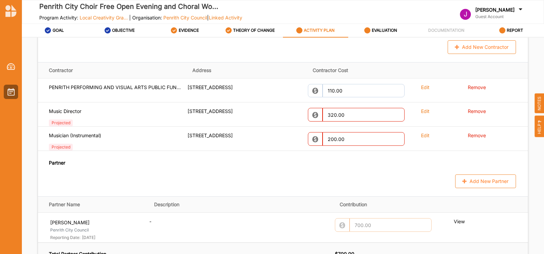
scroll to position [483, 0]
click at [475, 45] on button "Add New Contractor" at bounding box center [482, 47] width 68 height 14
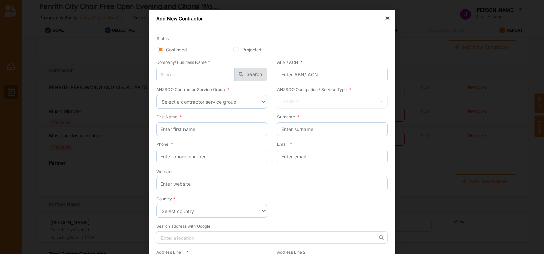
scroll to position [478, 0]
click at [262, 101] on select "Select a contractor service group Hospitality, Retail and Service Managers Spec…" at bounding box center [211, 102] width 111 height 14
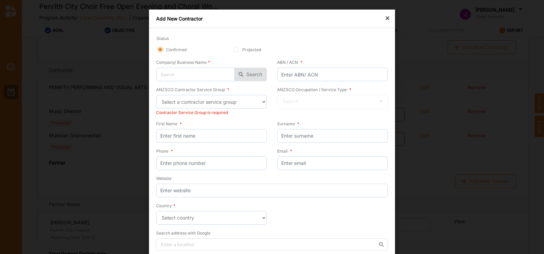
drag, startPoint x: 298, startPoint y: 201, endPoint x: 298, endPoint y: 208, distance: 6.5
click at [298, 208] on form "Status Confirmed Projected Company/ Business Name * No results found. Search AB…" at bounding box center [272, 180] width 232 height 291
click at [263, 100] on select "Select a contractor service group Hospitality, Retail and Service Managers Spec…" at bounding box center [211, 102] width 111 height 14
click at [156, 95] on select "Select a contractor service group Hospitality, Retail and Service Managers Spec…" at bounding box center [211, 102] width 111 height 14
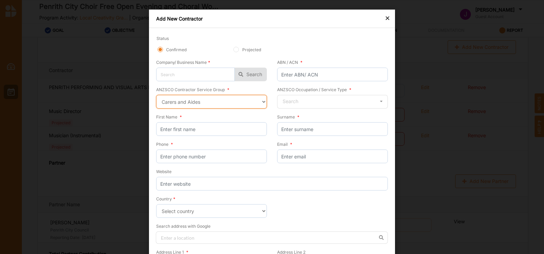
click at [262, 100] on select "Select a contractor service group Hospitality, Retail and Service Managers Spec…" at bounding box center [211, 102] width 111 height 14
click at [156, 95] on select "Select a contractor service group Hospitality, Retail and Service Managers Spec…" at bounding box center [211, 102] width 111 height 14
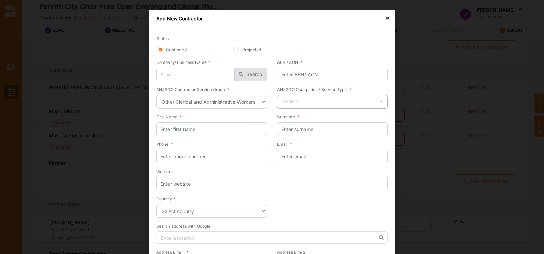
click at [380, 99] on icon at bounding box center [381, 101] width 10 height 13
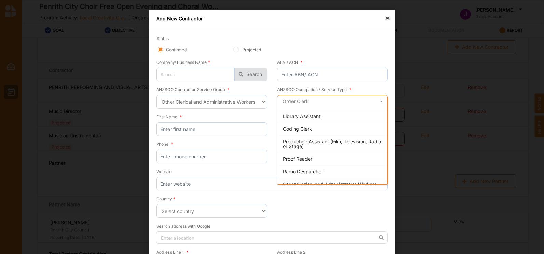
scroll to position [393, 0]
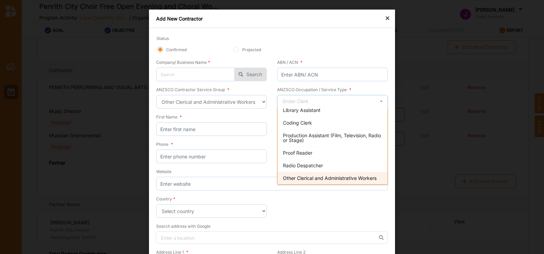
click at [327, 174] on div "Other Clerical and Administrative Workers" at bounding box center [332, 178] width 110 height 13
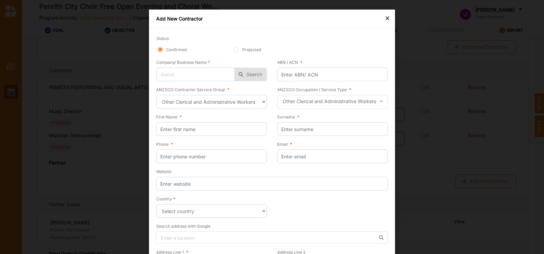
click at [385, 17] on div "×" at bounding box center [387, 18] width 5 height 8
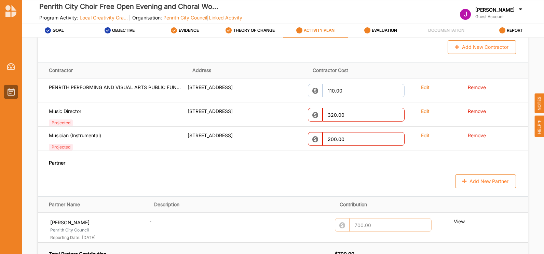
click at [474, 180] on button "Add New Partner" at bounding box center [485, 182] width 61 height 14
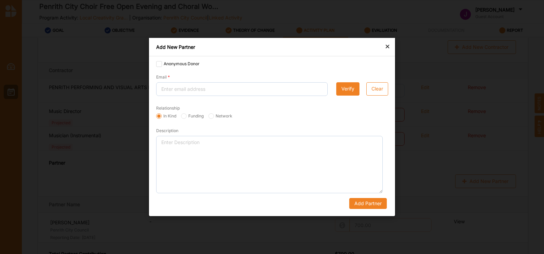
click at [388, 44] on div "×" at bounding box center [387, 46] width 5 height 8
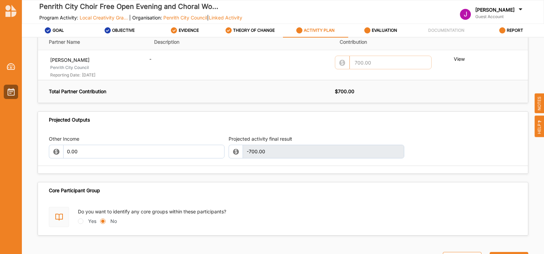
scroll to position [650, 0]
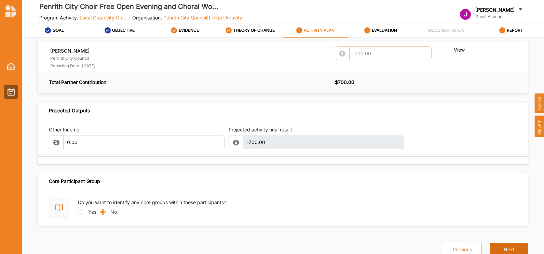
click at [501, 246] on button "Next" at bounding box center [509, 250] width 39 height 14
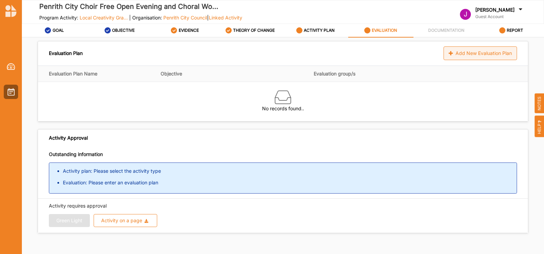
click at [476, 51] on div "Add New Evaluation Plan" at bounding box center [480, 53] width 73 height 14
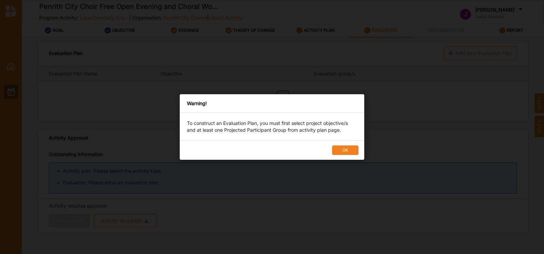
click at [345, 149] on button "OK" at bounding box center [345, 151] width 26 height 10
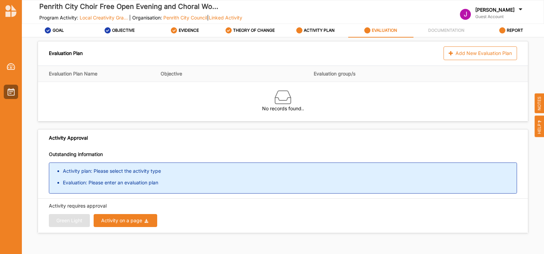
click at [119, 218] on div "Activity on a page" at bounding box center [121, 220] width 41 height 5
drag, startPoint x: 542, startPoint y: 97, endPoint x: 539, endPoint y: 129, distance: 32.3
click at [539, 129] on div "HELP NOTES" at bounding box center [540, 114] width 10 height 46
click at [538, 99] on span "NOTES" at bounding box center [540, 103] width 10 height 20
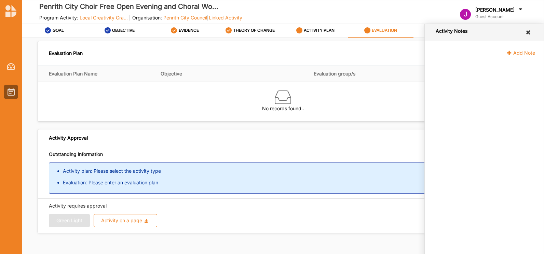
click at [528, 31] on icon at bounding box center [528, 32] width 6 height 5
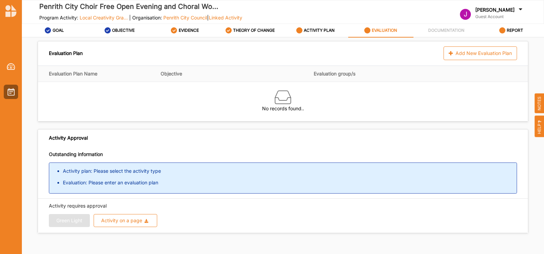
click at [538, 123] on icon at bounding box center [539, 122] width 3 height 4
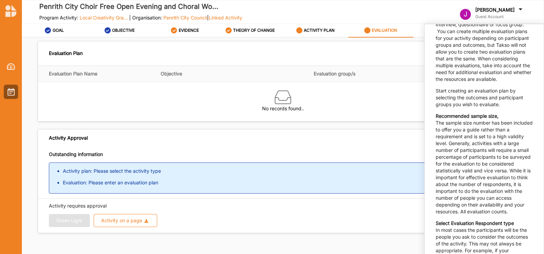
scroll to position [271, 0]
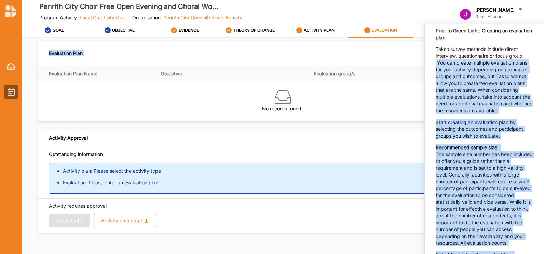
drag, startPoint x: 544, startPoint y: 57, endPoint x: 545, endPoint y: 65, distance: 7.9
click at [544, 65] on html "Penrith City Choir Free Open Evening and Choral Wo... Program Activity: Local C…" at bounding box center [272, 127] width 544 height 254
drag, startPoint x: 545, startPoint y: 65, endPoint x: 528, endPoint y: 79, distance: 22.3
click at [528, 79] on p "Takso survey methods include direct interview, questionnaire or focus group. Yo…" at bounding box center [484, 80] width 97 height 68
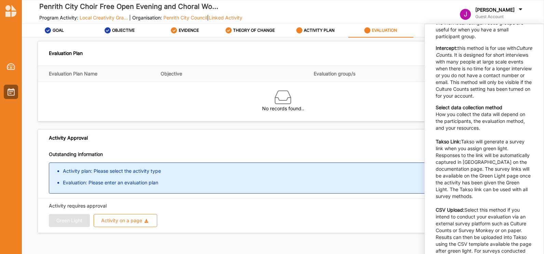
scroll to position [1063, 0]
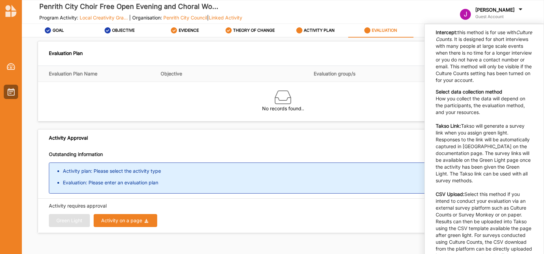
click at [120, 218] on div "Activity on a page" at bounding box center [121, 220] width 41 height 5
click at [187, 212] on div "Activity requires approval Green Light Activity on a page Download Report Downl…" at bounding box center [283, 215] width 468 height 25
click at [107, 169] on li "Activity plan: Please select the activity type" at bounding box center [290, 171] width 454 height 7
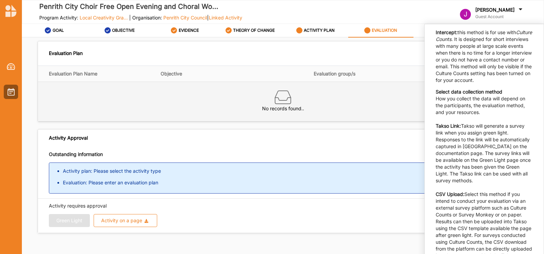
click at [383, 89] on div "No records found.." at bounding box center [283, 102] width 468 height 30
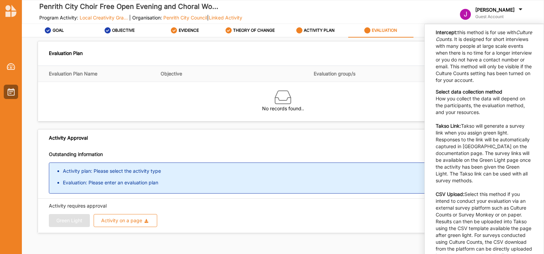
click at [235, 131] on div "Activity Approval" at bounding box center [283, 138] width 490 height 17
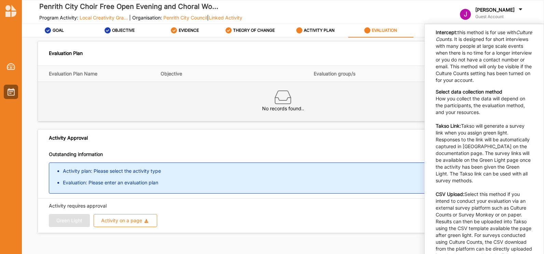
click at [292, 96] on div "No records found.." at bounding box center [283, 102] width 468 height 30
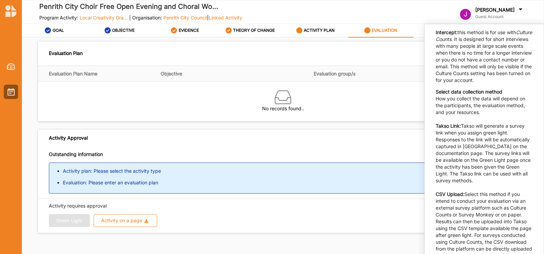
click at [68, 135] on span "Activity Approval" at bounding box center [68, 138] width 39 height 6
click at [91, 139] on div "Activity Approval" at bounding box center [283, 138] width 490 height 17
click at [116, 153] on p "Outstanding information" at bounding box center [283, 154] width 468 height 7
click at [93, 172] on li "Activity plan: Please select the activity type" at bounding box center [290, 171] width 454 height 7
drag, startPoint x: 118, startPoint y: 185, endPoint x: 142, endPoint y: 175, distance: 26.5
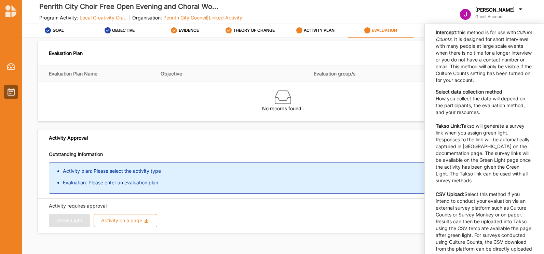
click at [118, 184] on li "Evaluation: Please enter an evaluation plan" at bounding box center [290, 182] width 454 height 7
drag, startPoint x: 275, startPoint y: 149, endPoint x: 326, endPoint y: 133, distance: 53.3
click at [276, 148] on div "Outstanding information Activity plan: Please select the activity type Evaluati…" at bounding box center [283, 172] width 490 height 52
click at [374, 30] on label "EVALUATION" at bounding box center [384, 30] width 25 height 5
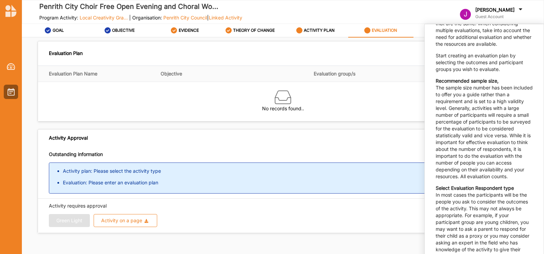
scroll to position [0, 0]
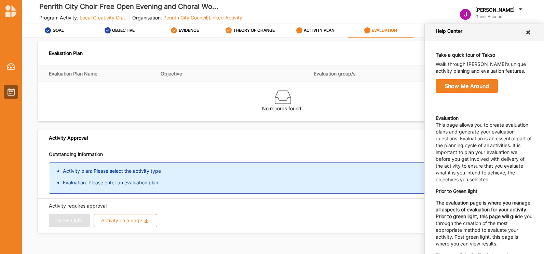
click at [525, 32] on icon at bounding box center [528, 32] width 6 height 5
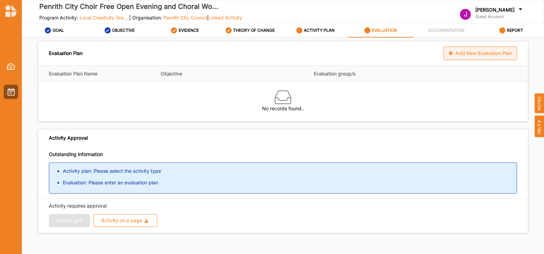
click at [473, 50] on div "Add New Evaluation Plan" at bounding box center [480, 53] width 73 height 14
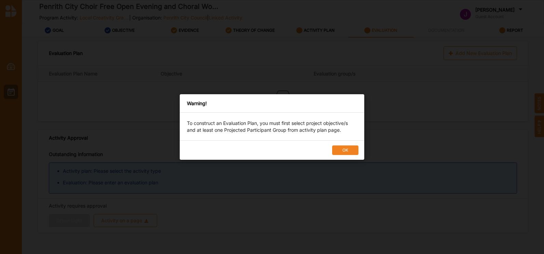
click at [344, 148] on button "OK" at bounding box center [345, 151] width 26 height 10
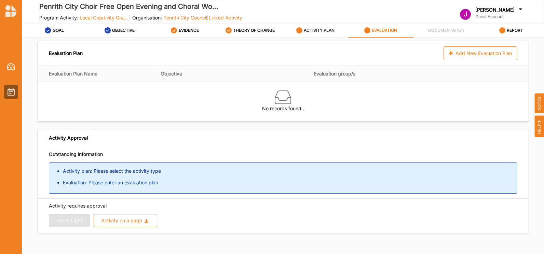
click at [317, 29] on label "ACTIVITY PLAN" at bounding box center [319, 30] width 31 height 5
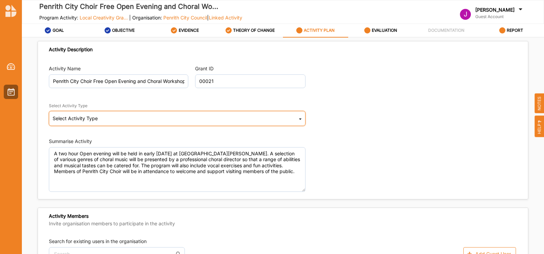
click at [299, 118] on icon at bounding box center [300, 120] width 3 height 14
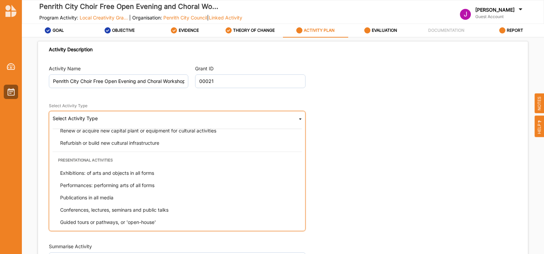
scroll to position [37, 0]
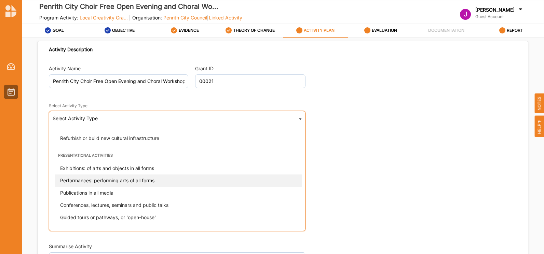
click at [115, 179] on span "Performances: performing arts of all forms" at bounding box center [107, 181] width 94 height 6
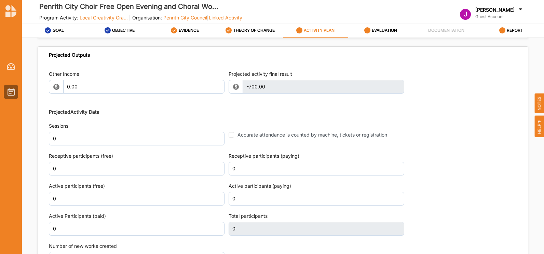
scroll to position [738, 0]
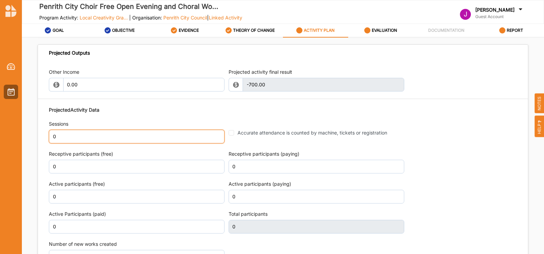
click at [56, 136] on input "0" at bounding box center [137, 137] width 176 height 14
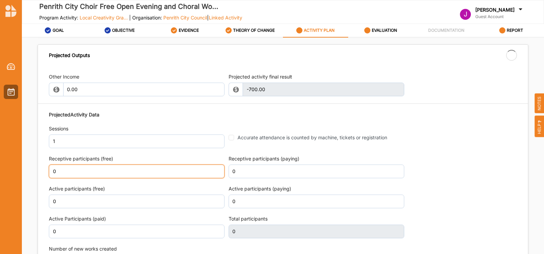
click at [56, 166] on input "0" at bounding box center [137, 172] width 176 height 14
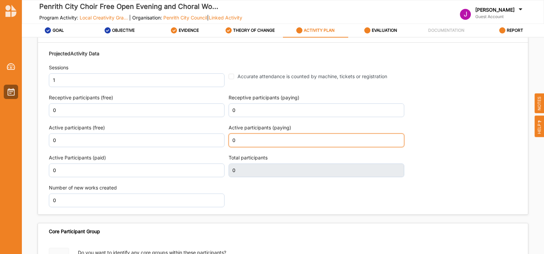
scroll to position [800, 0]
click at [235, 140] on input "0" at bounding box center [317, 141] width 176 height 14
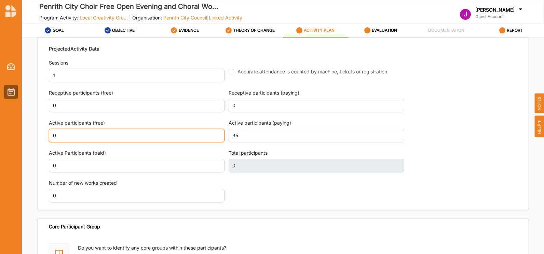
click at [56, 138] on input "0" at bounding box center [137, 136] width 176 height 14
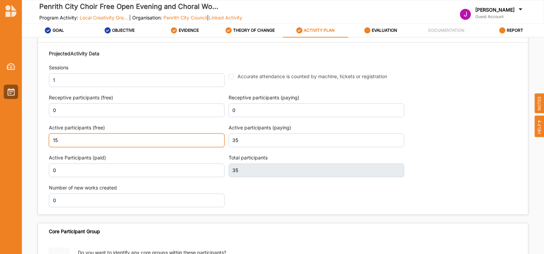
scroll to position [845, 0]
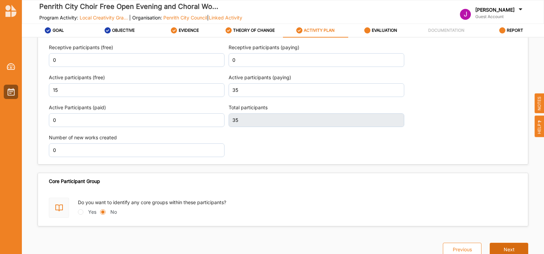
click at [502, 245] on button "Next" at bounding box center [509, 250] width 39 height 14
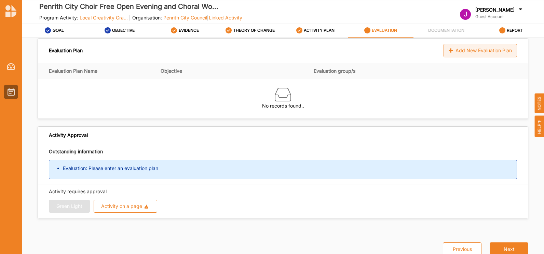
click at [475, 50] on div "Add New Evaluation Plan" at bounding box center [480, 51] width 73 height 14
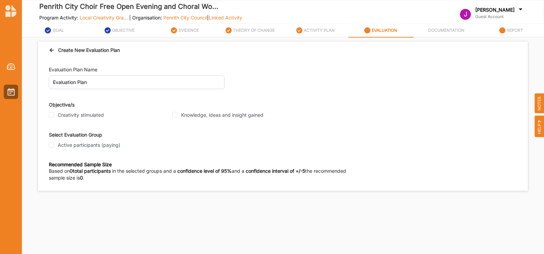
scroll to position [0, 0]
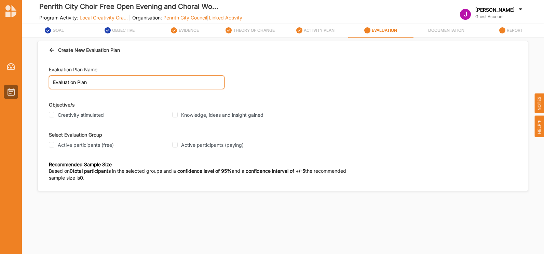
click at [168, 80] on input "Evaluation Plan" at bounding box center [137, 83] width 176 height 14
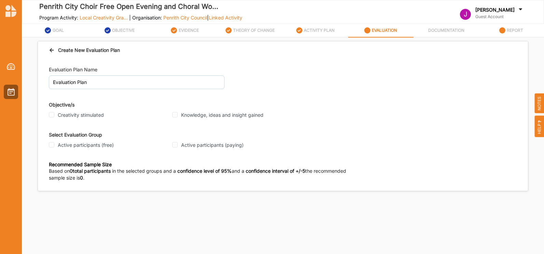
click at [286, 83] on div "Evaluation Plan Name Evaluation Plan" at bounding box center [283, 77] width 468 height 23
click at [52, 145] on input "Active participants (free)" at bounding box center [51, 144] width 5 height 5
click at [53, 114] on input "Creativity stimulated" at bounding box center [51, 114] width 5 height 5
click at [177, 113] on input "Knowledge, ideas and insight gained" at bounding box center [174, 114] width 5 height 5
click at [50, 213] on input "Participant" at bounding box center [51, 211] width 5 height 5
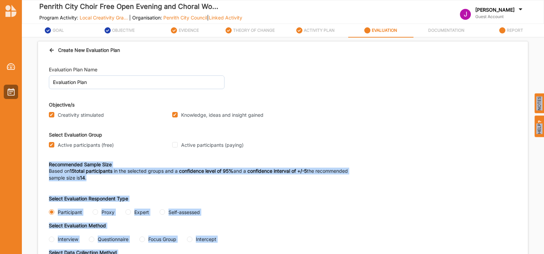
drag, startPoint x: 543, startPoint y: 92, endPoint x: 544, endPoint y: 159, distance: 67.7
click at [544, 159] on html "Penrith City Choir Free Open Evening and Choral Wo... Program Activity: Local C…" at bounding box center [272, 127] width 544 height 254
click at [327, 201] on div "Select Evaluation Respondent Type Participant Proxy Expert Self-assessed Select…" at bounding box center [283, 236] width 468 height 81
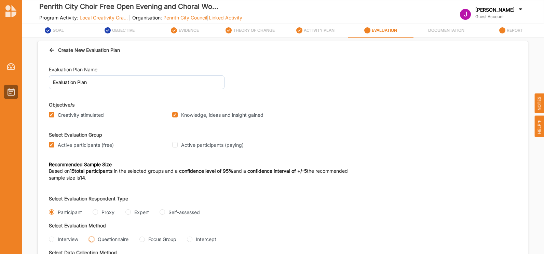
click at [92, 238] on input "Questionnaire" at bounding box center [91, 239] width 5 height 5
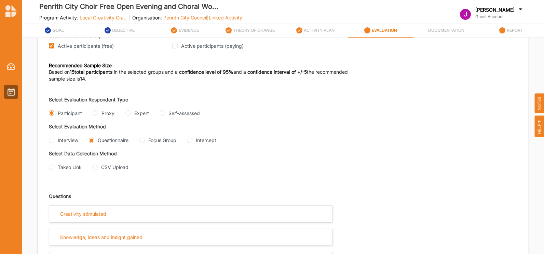
scroll to position [112, 0]
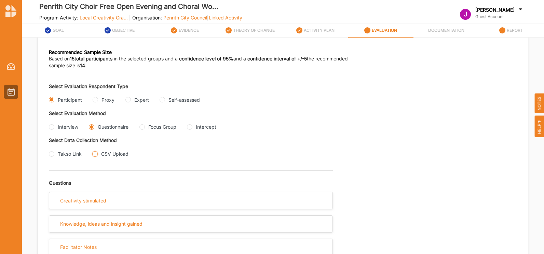
click at [97, 153] on input "CSV Upload" at bounding box center [94, 153] width 5 height 5
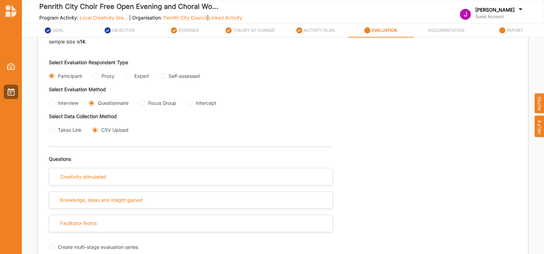
scroll to position [150, 0]
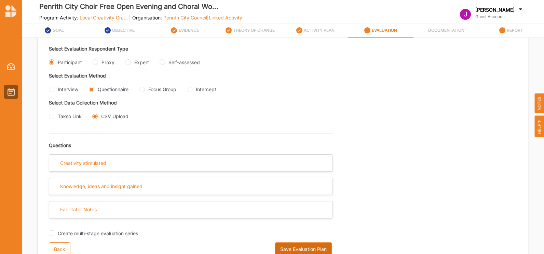
click at [298, 246] on button "Save Evaluation Plan" at bounding box center [303, 250] width 57 height 14
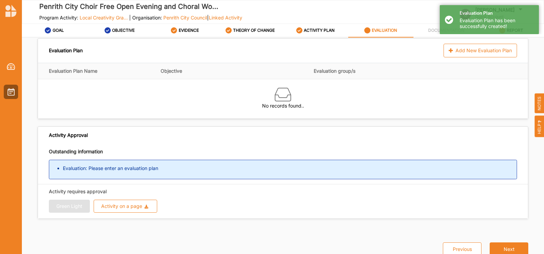
scroll to position [0, 0]
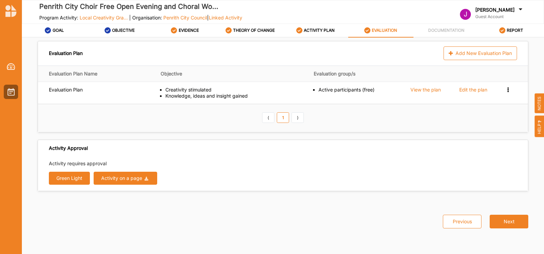
click at [112, 178] on div "Activity on a page" at bounding box center [121, 178] width 41 height 5
click at [214, 207] on div "Previous Next" at bounding box center [282, 218] width 499 height 38
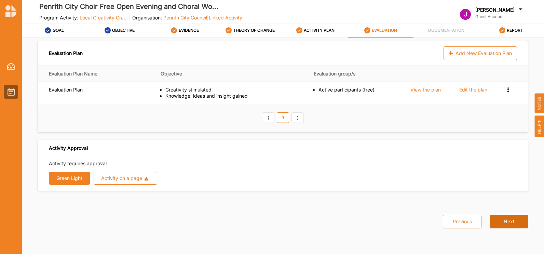
click at [508, 220] on button "Next" at bounding box center [509, 222] width 39 height 14
click at [507, 218] on button "Next" at bounding box center [509, 222] width 39 height 14
click at [11, 89] on img at bounding box center [11, 92] width 7 height 8
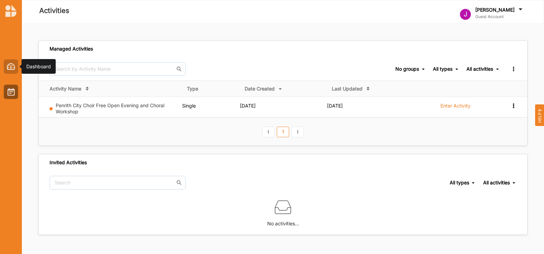
click at [12, 62] on div at bounding box center [11, 66] width 14 height 14
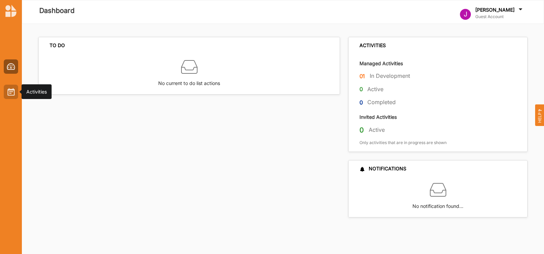
click at [9, 92] on img at bounding box center [11, 92] width 7 height 8
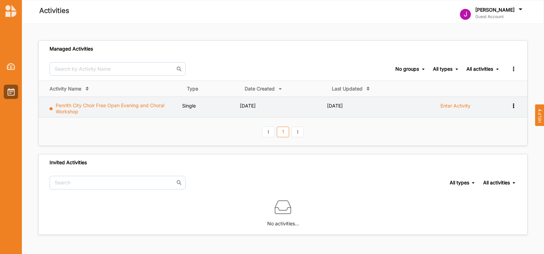
click at [95, 108] on link "Penrith City Choir Free Open Evening and Choral Workshop" at bounding box center [110, 109] width 109 height 12
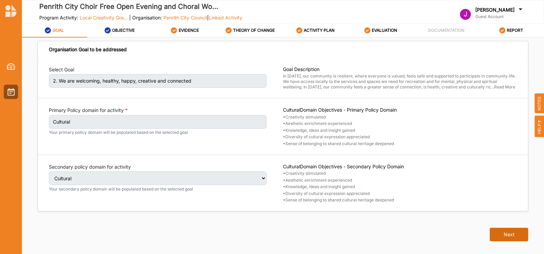
click at [504, 231] on button "Next" at bounding box center [509, 235] width 39 height 14
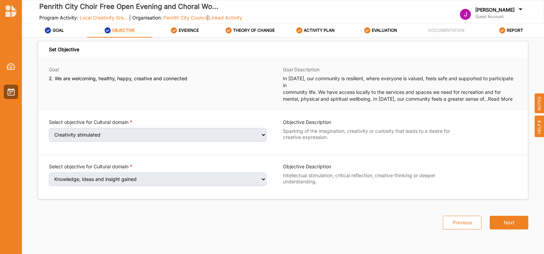
click at [505, 231] on div "Set Objective Goal 2. We are welcoming, healthy, happy, creative and connected …" at bounding box center [282, 144] width 489 height 196
click at [508, 216] on button "Next" at bounding box center [509, 223] width 39 height 14
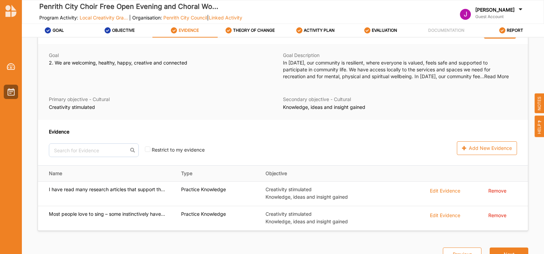
scroll to position [27, 0]
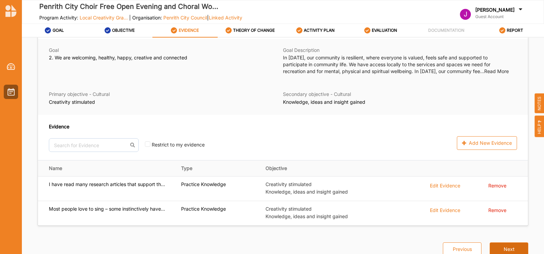
click at [499, 245] on button "Next" at bounding box center [509, 250] width 39 height 14
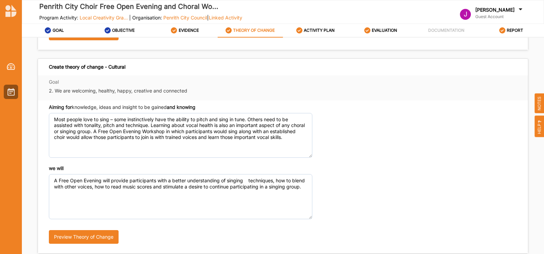
scroll to position [202, 0]
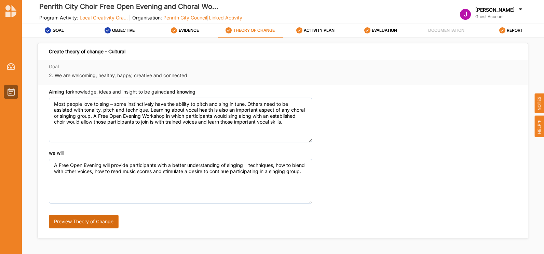
click at [76, 219] on button "Preview Theory of Change" at bounding box center [84, 222] width 70 height 14
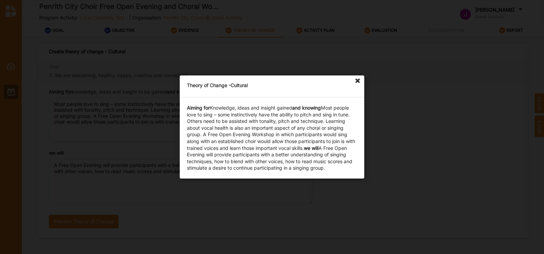
click at [358, 79] on icon at bounding box center [357, 81] width 11 height 11
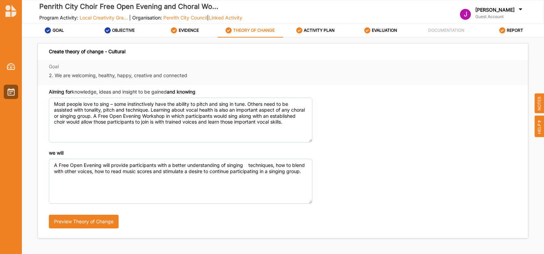
scroll to position [214, 0]
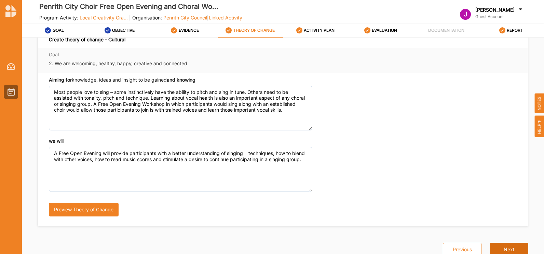
click at [493, 246] on button "Next" at bounding box center [509, 250] width 39 height 14
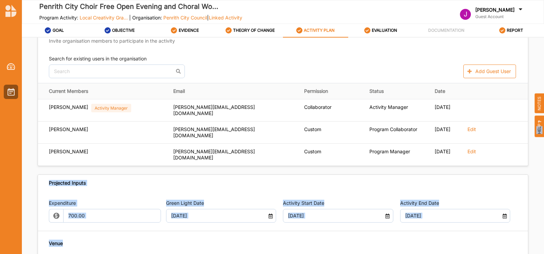
drag, startPoint x: 542, startPoint y: 126, endPoint x: 541, endPoint y: 185, distance: 58.8
click at [541, 185] on div "Penrith City Choir Free Open Evening and Choral Wo... Program Activity: Local C…" at bounding box center [272, 138] width 544 height 277
drag, startPoint x: 541, startPoint y: 185, endPoint x: 544, endPoint y: 173, distance: 12.0
click at [544, 173] on html "Penrith City Choir Free Open Evening and Choral Wo... Program Activity: Local C…" at bounding box center [272, 127] width 544 height 254
drag, startPoint x: 544, startPoint y: 173, endPoint x: 532, endPoint y: 171, distance: 11.7
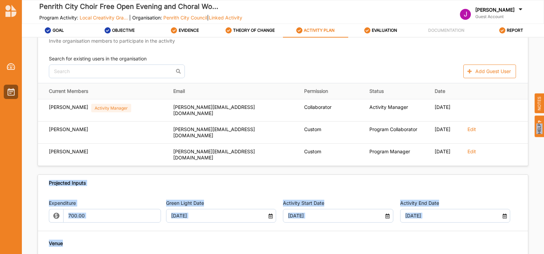
click at [532, 171] on div "Activity Description Activity Name Penrith City Choir Free Open Evening and Cho…" at bounding box center [283, 151] width 522 height 226
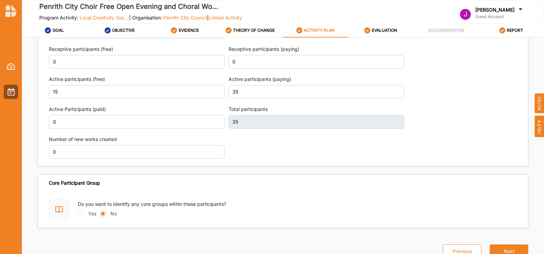
scroll to position [845, 0]
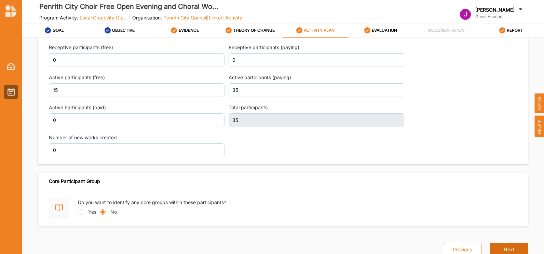
click at [500, 248] on button "Next" at bounding box center [509, 250] width 39 height 14
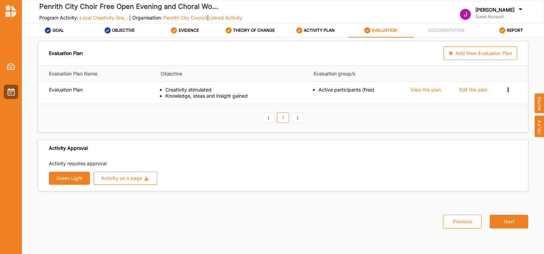
click at [519, 7] on icon at bounding box center [520, 10] width 7 height 8
click at [476, 59] on div "Log Out" at bounding box center [479, 62] width 26 height 6
